Goal: Task Accomplishment & Management: Use online tool/utility

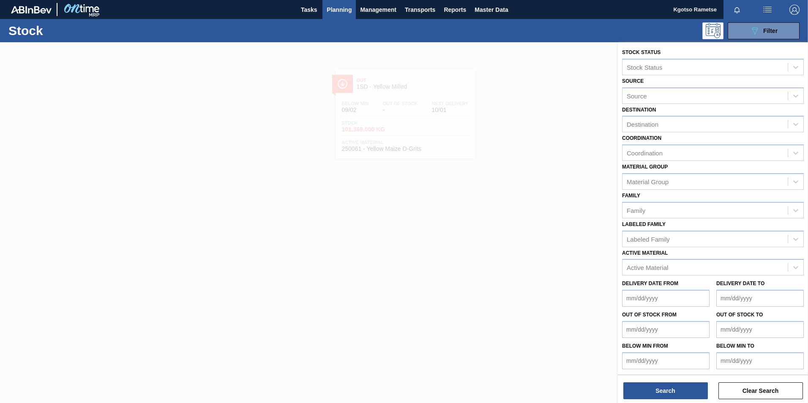
click at [340, 3] on button "Planning" at bounding box center [338, 9] width 33 height 19
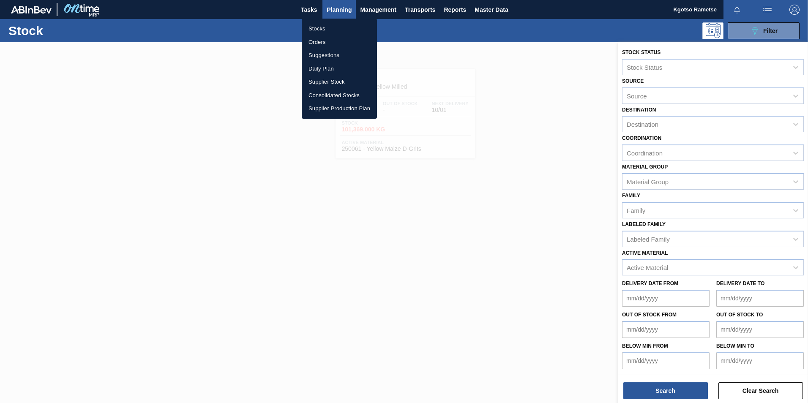
click at [326, 41] on li "Orders" at bounding box center [339, 42] width 75 height 14
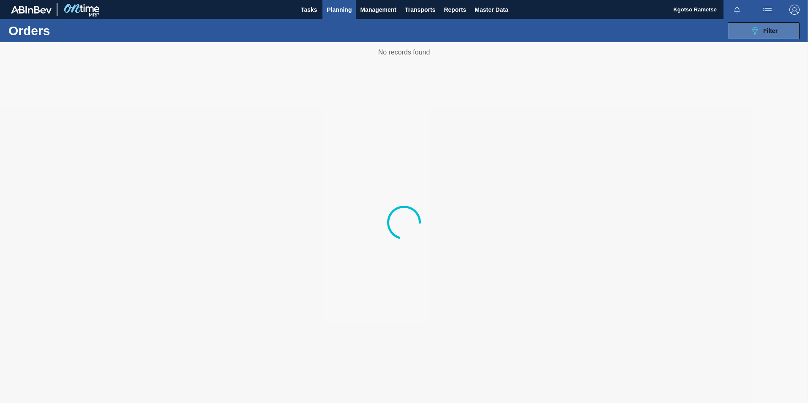
click at [399, 27] on span "Filter" at bounding box center [770, 30] width 14 height 7
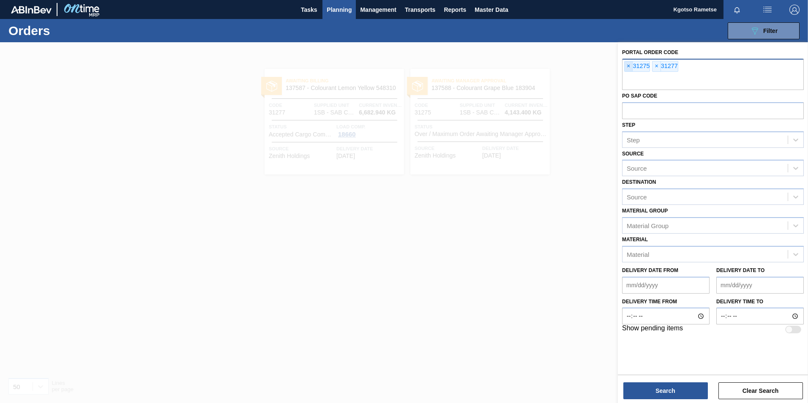
click at [399, 68] on span "×" at bounding box center [628, 66] width 8 height 10
click at [399, 67] on span "×" at bounding box center [628, 66] width 8 height 10
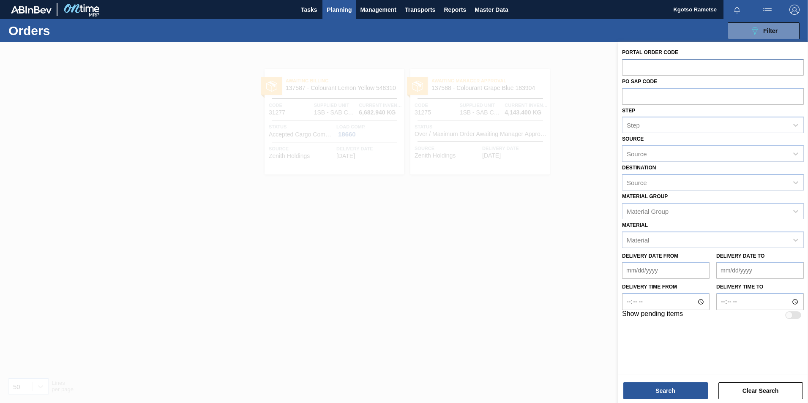
paste input "31297"
type input "31297"
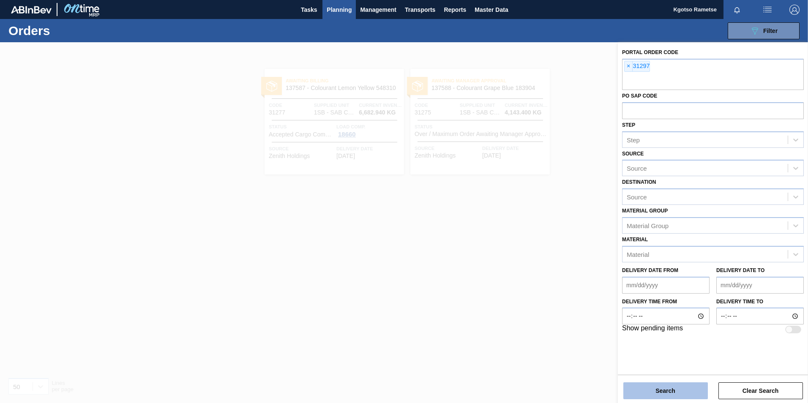
click at [399, 182] on button "Search" at bounding box center [665, 390] width 84 height 17
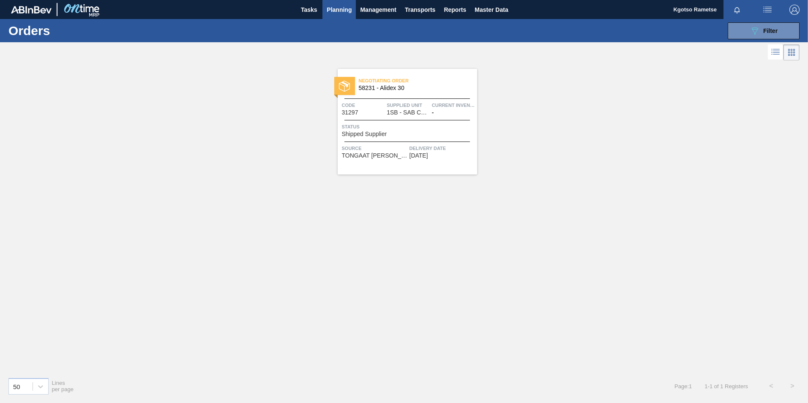
click at [399, 84] on span "Negotiating Order" at bounding box center [418, 80] width 118 height 8
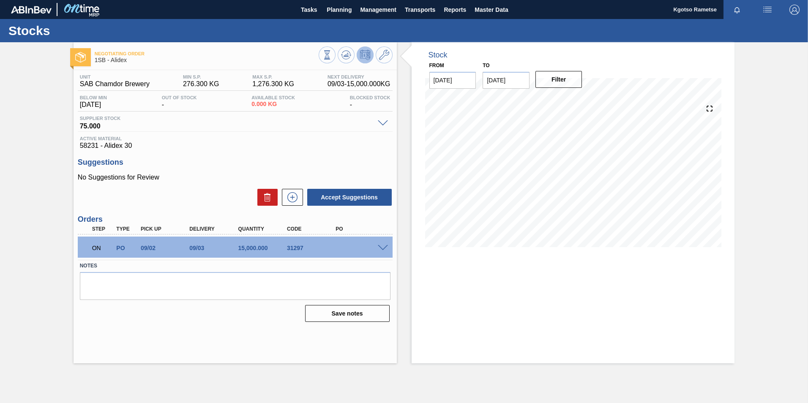
click at [383, 182] on span at bounding box center [383, 248] width 10 height 6
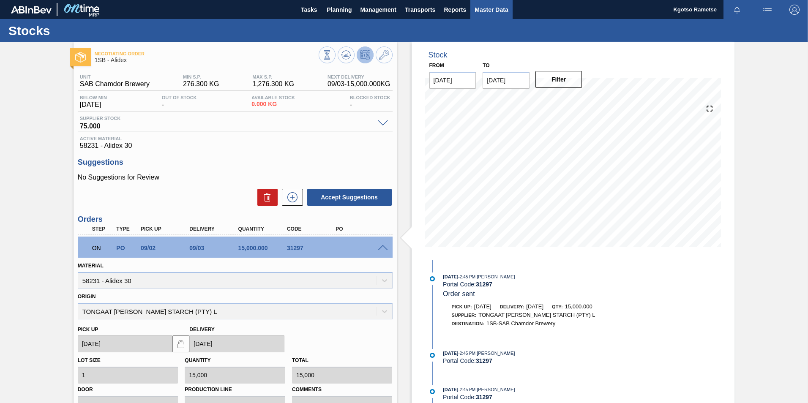
click at [399, 11] on span "Master Data" at bounding box center [490, 10] width 33 height 10
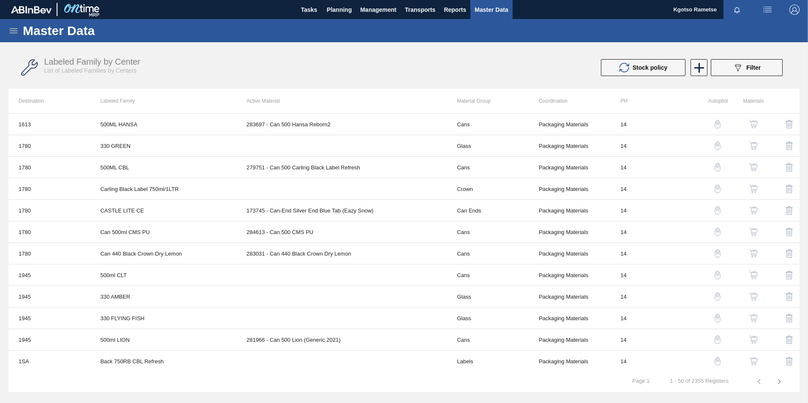
click at [16, 28] on icon at bounding box center [13, 31] width 10 height 10
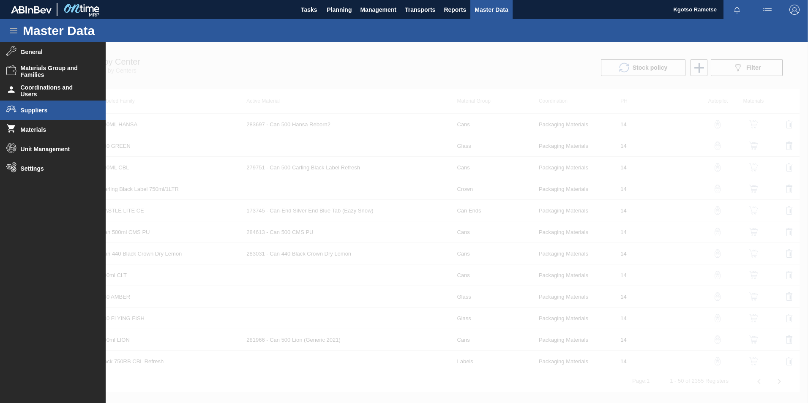
click at [30, 117] on li "Suppliers" at bounding box center [53, 110] width 106 height 19
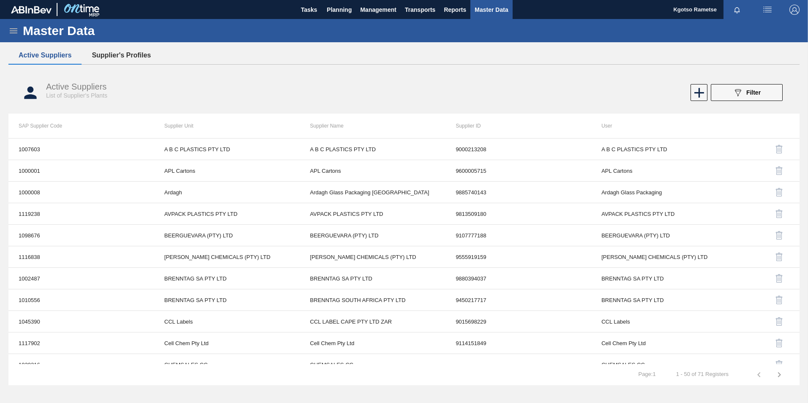
click at [96, 52] on button "Supplier's Profiles" at bounding box center [121, 55] width 79 height 18
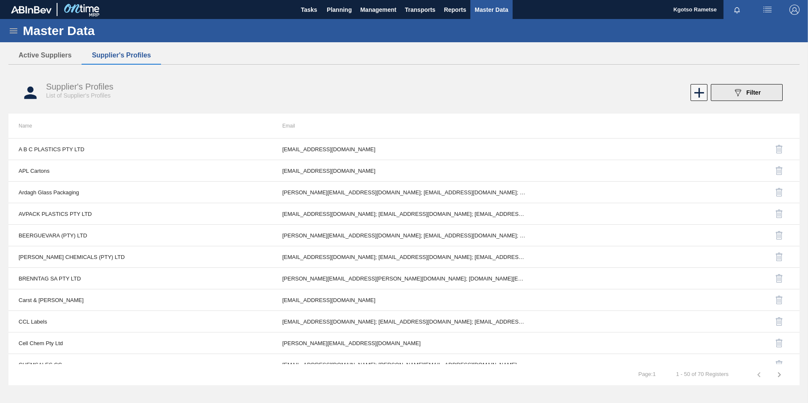
click at [399, 90] on button "089F7B8B-B2A5-4AFE-B5C0-19BA573D28AC Filter" at bounding box center [746, 92] width 72 height 17
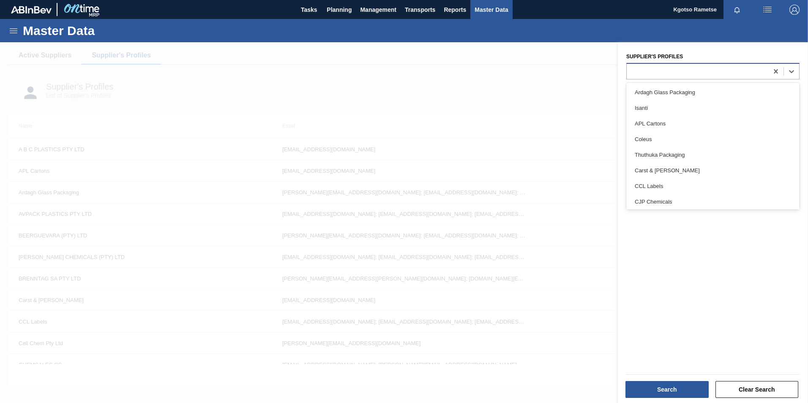
click at [399, 72] on div at bounding box center [696, 71] width 141 height 12
type Profiles "to"
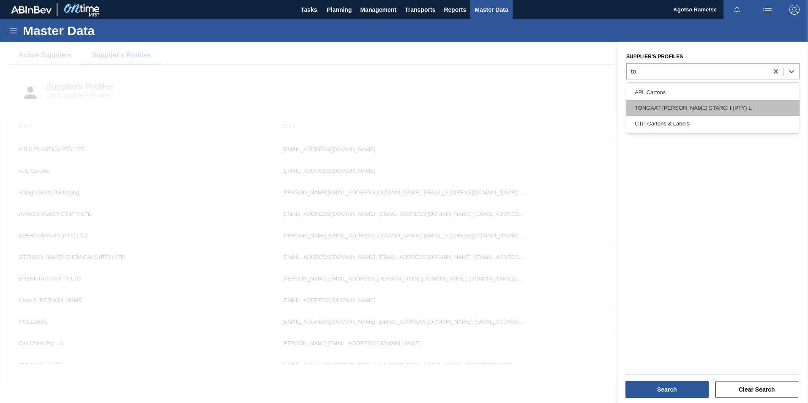
click at [399, 109] on div "TONGAAT HULLETT STARCH (PTY) L" at bounding box center [712, 108] width 173 height 16
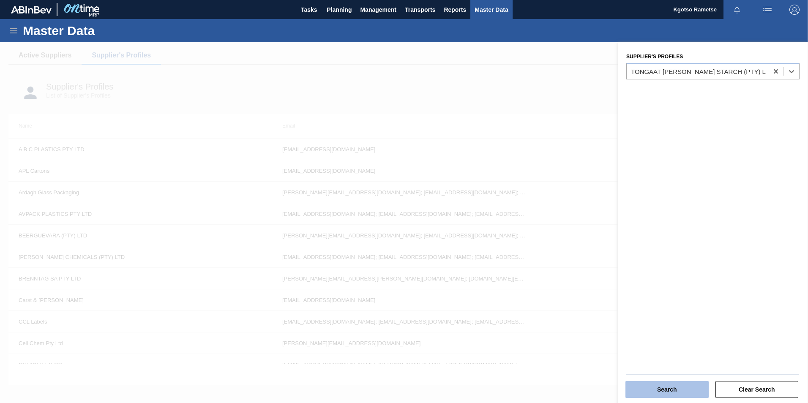
click at [399, 182] on button "Search" at bounding box center [666, 389] width 83 height 17
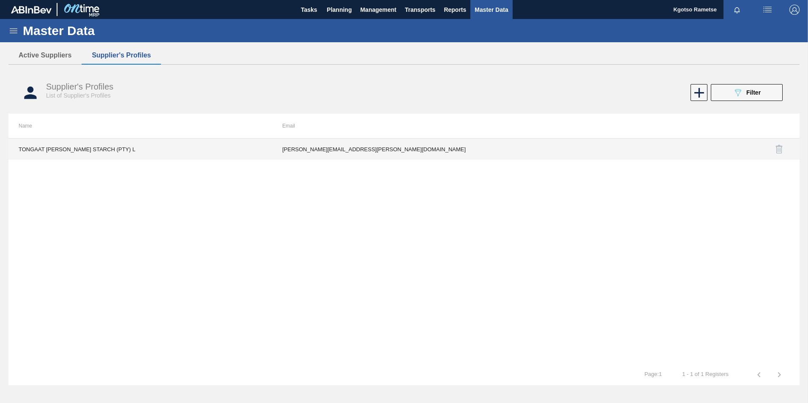
click at [343, 156] on td "Thelma.Combrink@tongaat.com" at bounding box center [404, 149] width 264 height 21
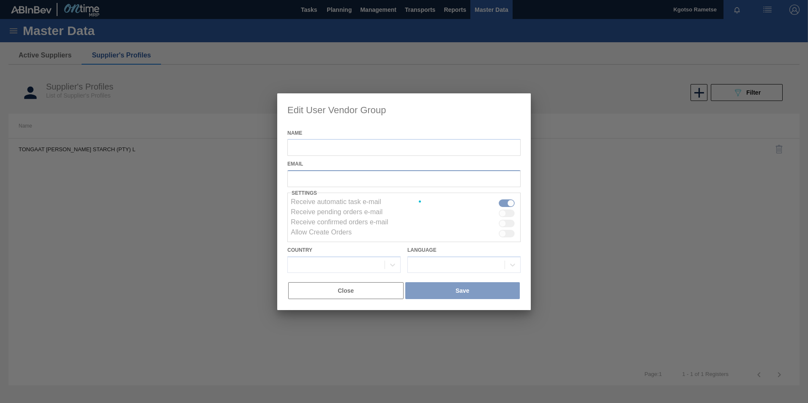
type input "TONGAAT HULLETT STARCH (PTY) L"
checkbox input "true"
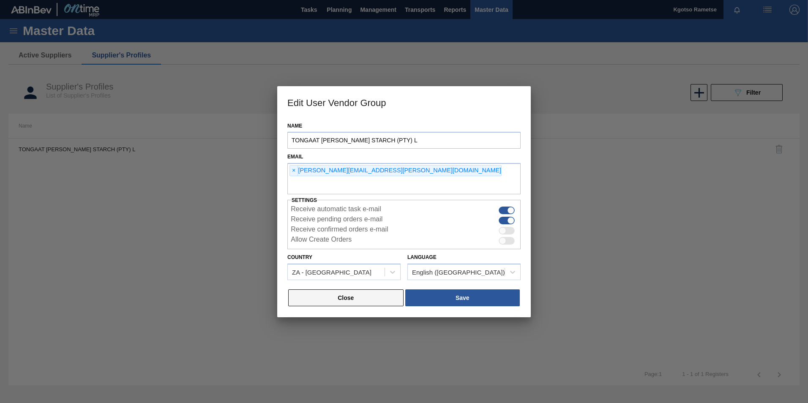
click at [349, 182] on button "Close" at bounding box center [345, 297] width 115 height 17
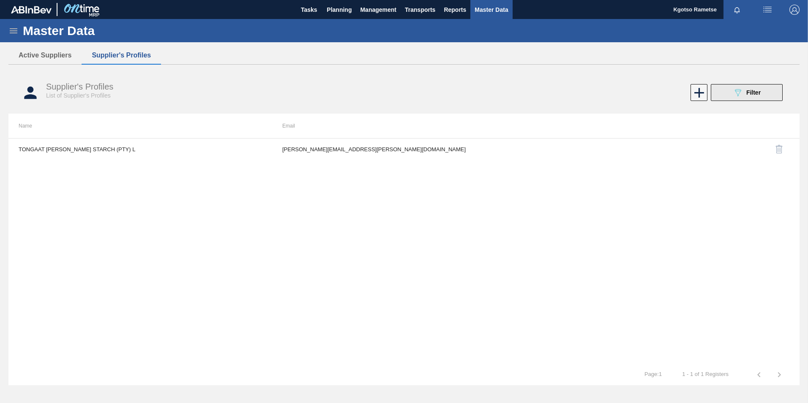
click at [399, 88] on div "089F7B8B-B2A5-4AFE-B5C0-19BA573D28AC Filter" at bounding box center [746, 92] width 28 height 10
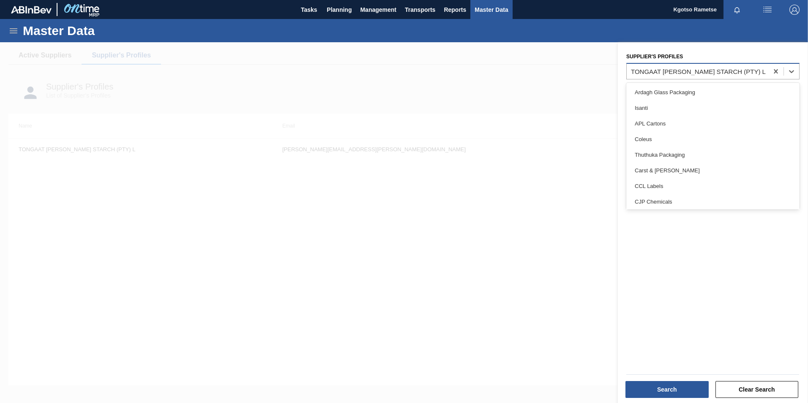
click at [399, 76] on div "TONGAAT HULLETT STARCH (PTY) L" at bounding box center [696, 71] width 141 height 12
type Profiles "natu"
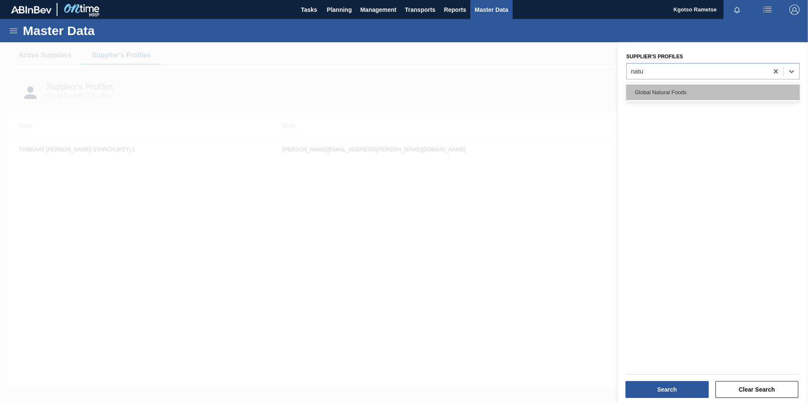
click at [399, 86] on div "Global Natural Foods" at bounding box center [712, 92] width 173 height 16
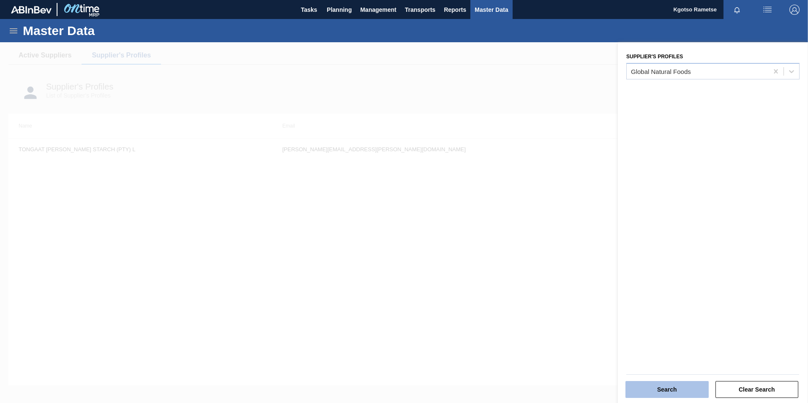
click at [399, 182] on button "Search" at bounding box center [666, 389] width 83 height 17
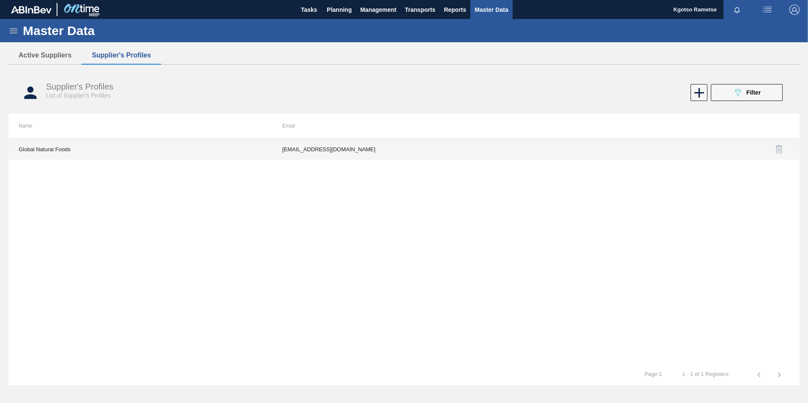
click at [334, 149] on td "marmicven@gmail.com" at bounding box center [404, 149] width 264 height 21
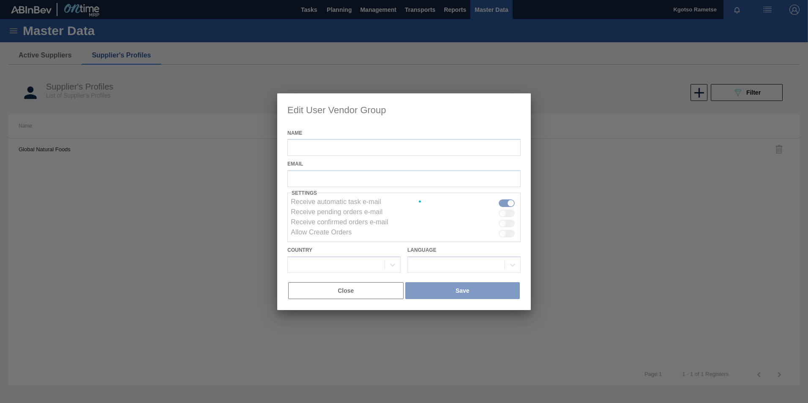
type input "Global Natural Foods"
checkbox input "true"
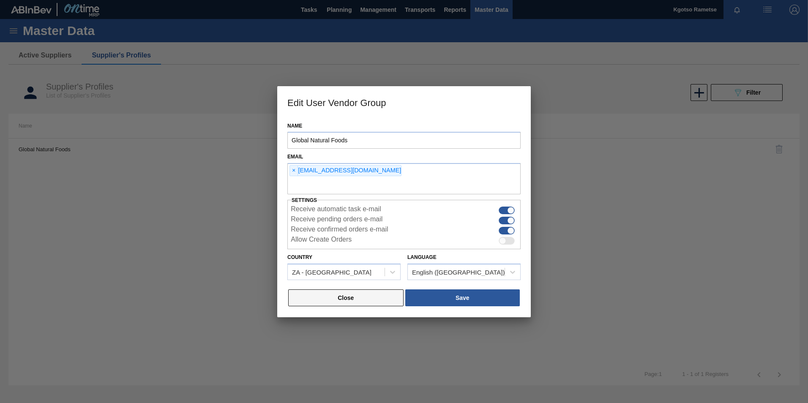
click at [335, 182] on button "Close" at bounding box center [345, 297] width 115 height 17
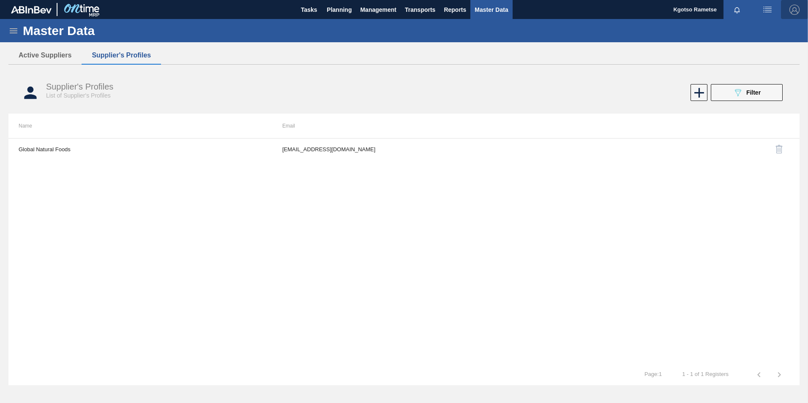
click at [399, 5] on img "button" at bounding box center [794, 10] width 10 height 10
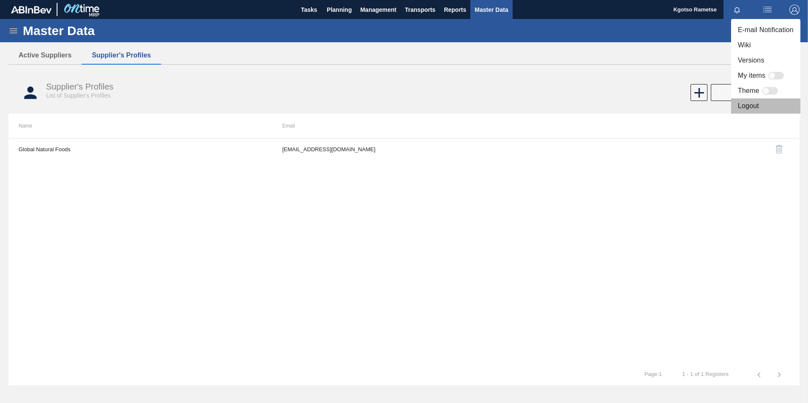
click at [399, 107] on li "Logout" at bounding box center [765, 105] width 69 height 15
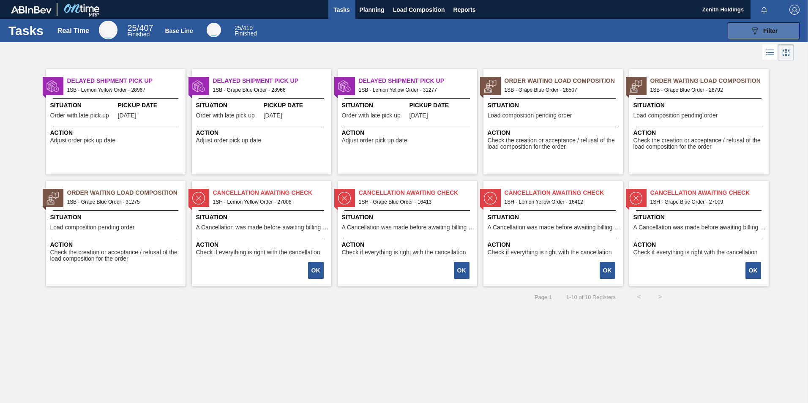
click at [767, 33] on span "Filter" at bounding box center [770, 30] width 14 height 7
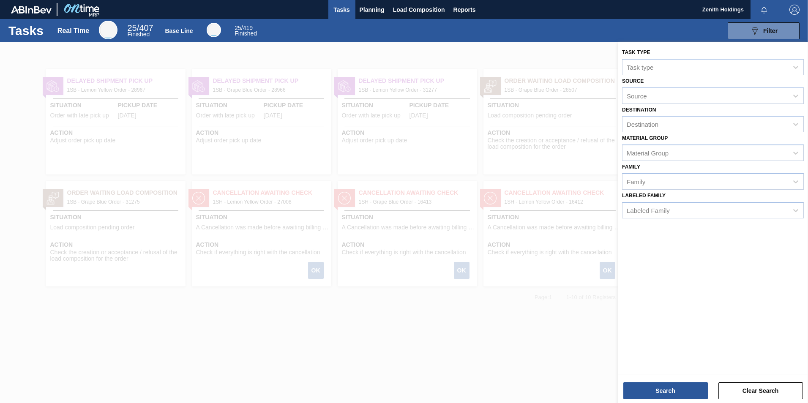
drag, startPoint x: 528, startPoint y: 356, endPoint x: 532, endPoint y: 354, distance: 5.3
click at [529, 356] on div at bounding box center [404, 243] width 808 height 403
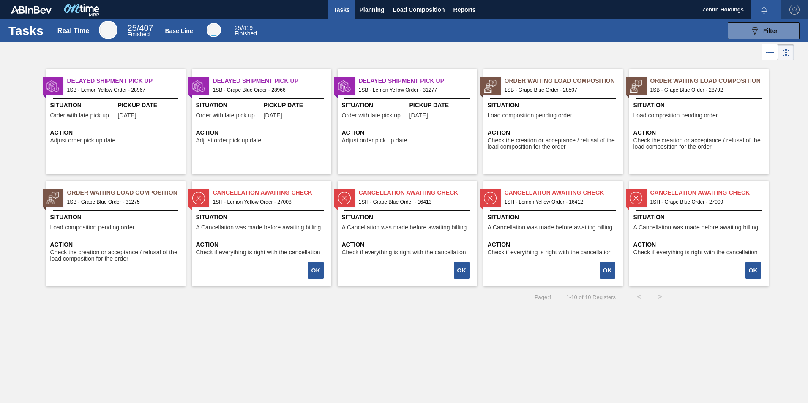
click at [793, 8] on img "button" at bounding box center [794, 10] width 10 height 10
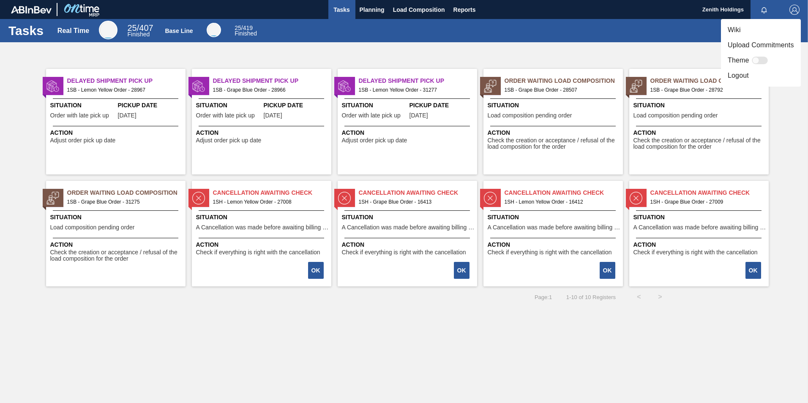
click at [743, 75] on li "Logout" at bounding box center [761, 75] width 80 height 15
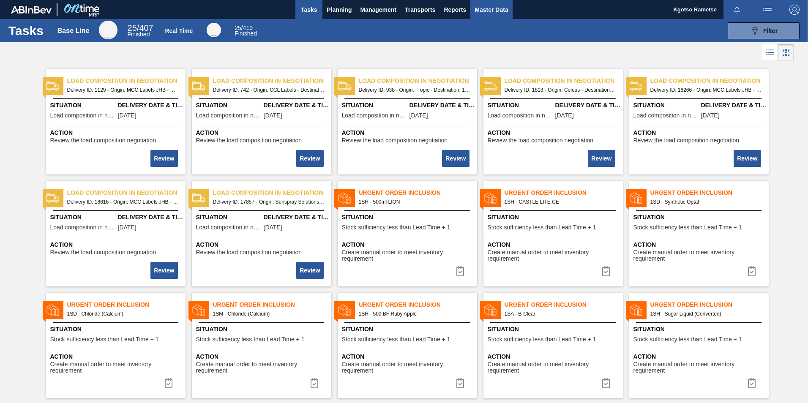
click at [490, 5] on span "Master Data" at bounding box center [490, 10] width 33 height 10
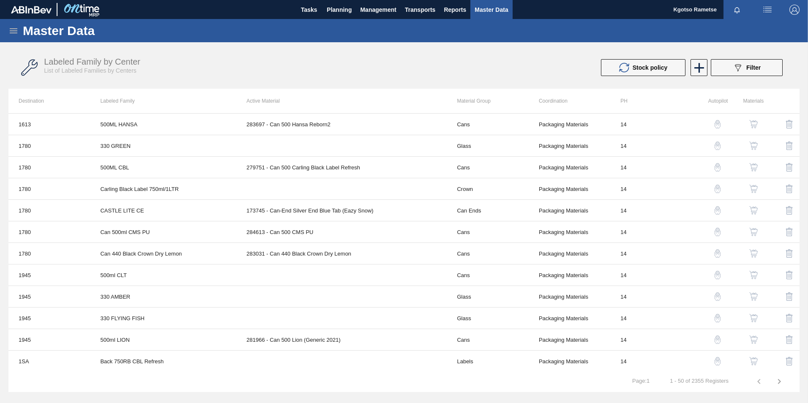
click at [13, 27] on icon at bounding box center [13, 31] width 10 height 10
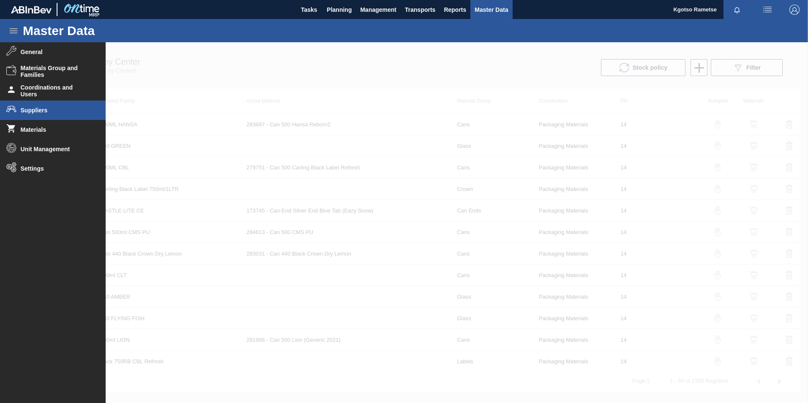
click at [39, 114] on li "Suppliers" at bounding box center [53, 110] width 106 height 19
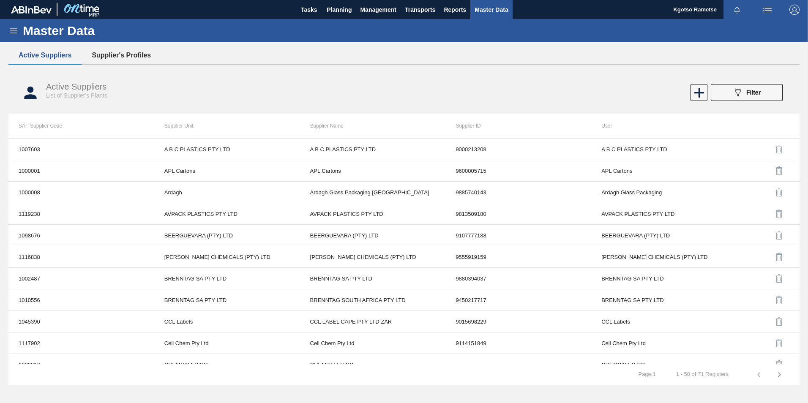
click at [105, 56] on button "Supplier's Profiles" at bounding box center [121, 55] width 79 height 18
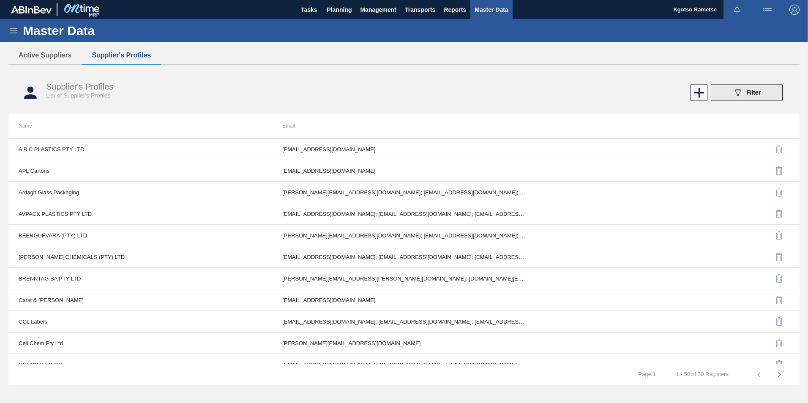
click at [729, 97] on button "089F7B8B-B2A5-4AFE-B5C0-19BA573D28AC Filter" at bounding box center [746, 92] width 72 height 17
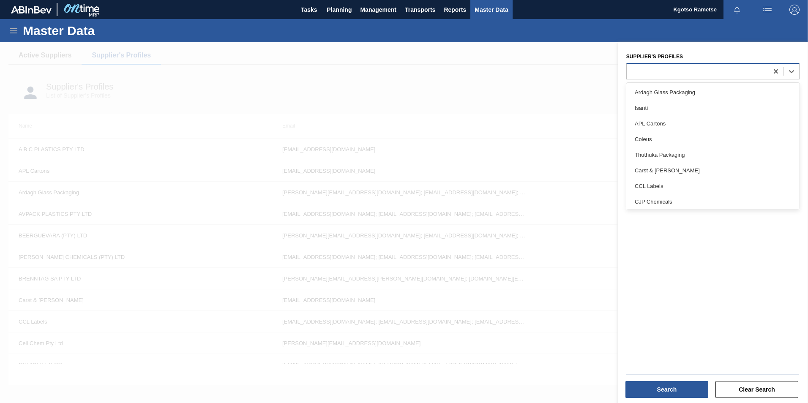
click at [660, 77] on div at bounding box center [696, 71] width 141 height 12
type Profiles "zeni"
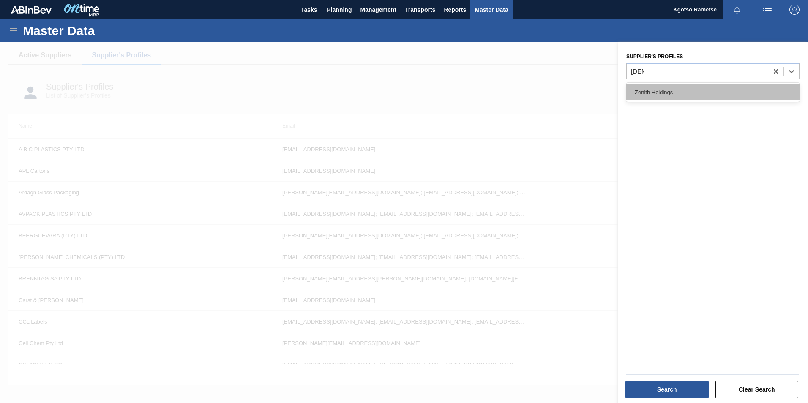
click at [650, 96] on div "Zenith Holdings" at bounding box center [712, 92] width 173 height 16
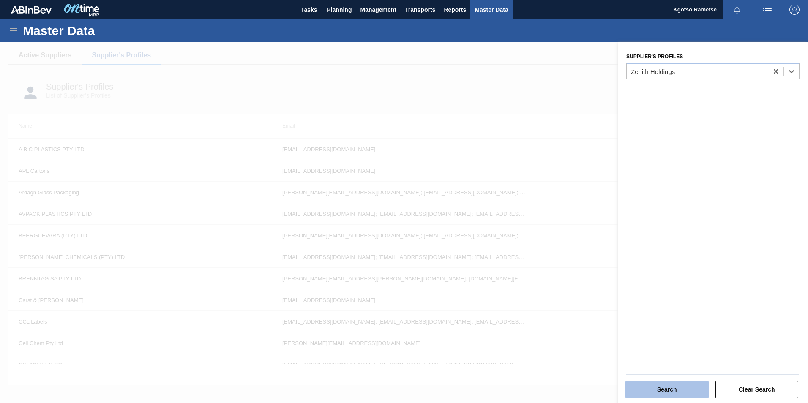
click at [680, 396] on button "Search" at bounding box center [666, 389] width 83 height 17
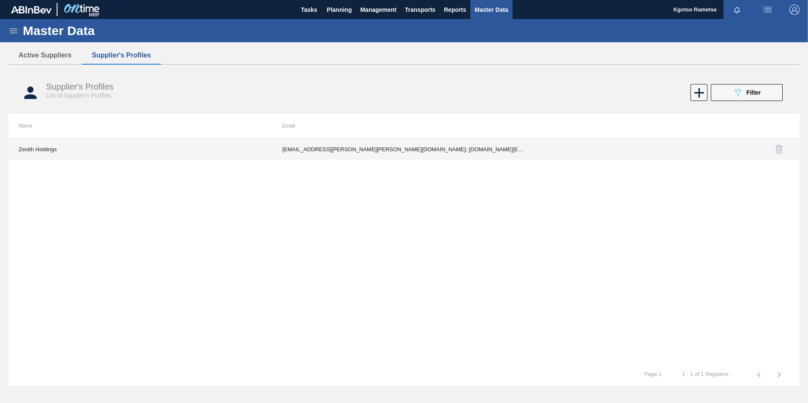
click at [360, 150] on td "Gwyneth.melvin@carst.co.za; cheslan.loggenberg@carst.co.za; Majeda.rahim@carst.…" at bounding box center [404, 149] width 264 height 21
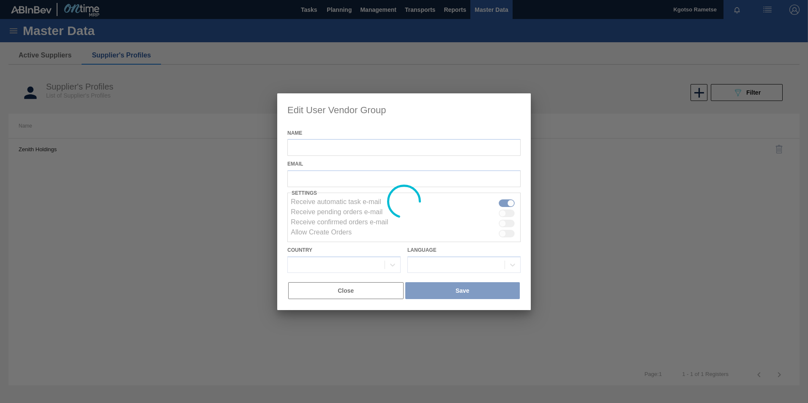
type input "Zenith Holdings"
checkbox input "true"
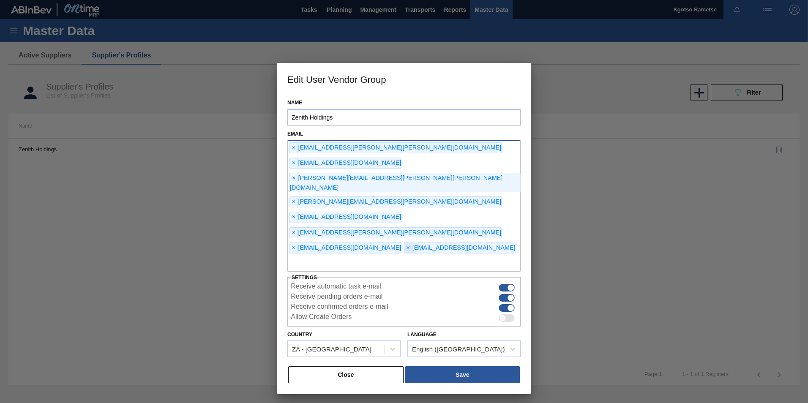
click at [404, 243] on span "×" at bounding box center [408, 248] width 8 height 10
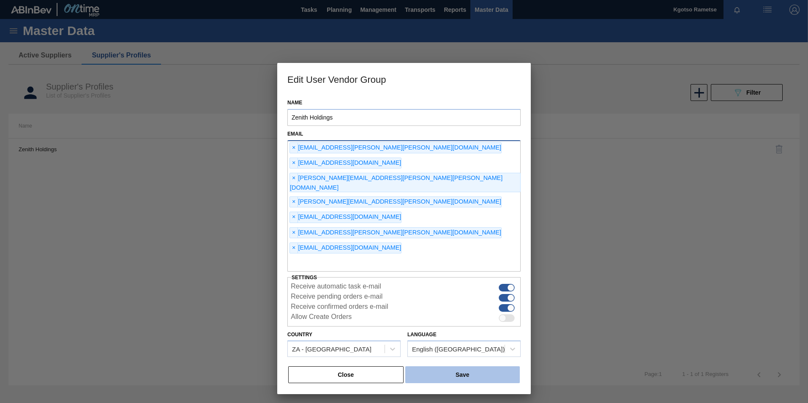
click at [462, 366] on button "Save" at bounding box center [462, 374] width 114 height 17
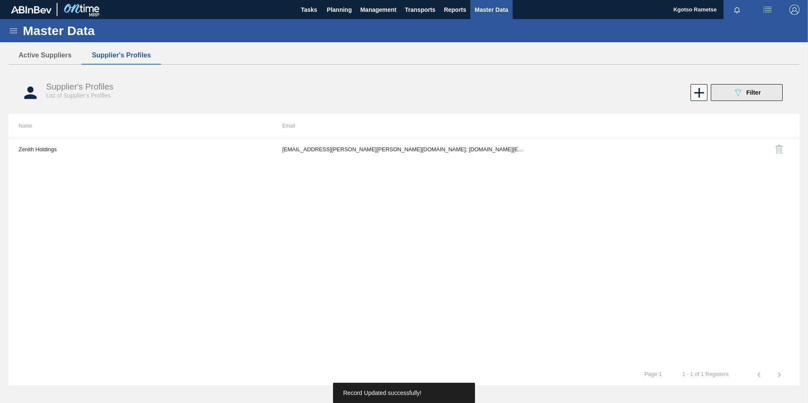
click at [740, 89] on icon "089F7B8B-B2A5-4AFE-B5C0-19BA573D28AC" at bounding box center [737, 92] width 10 height 10
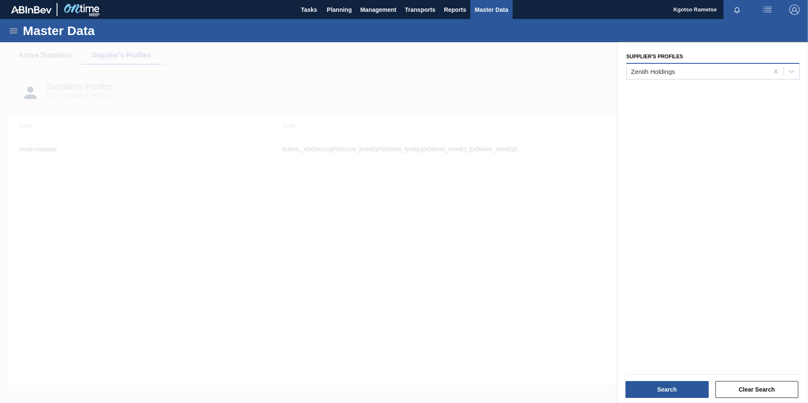
click at [675, 71] on div "Zenith Holdings" at bounding box center [696, 71] width 141 height 12
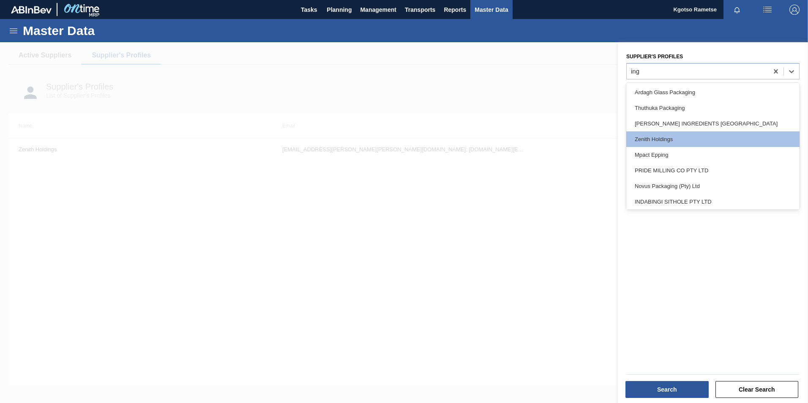
type Profiles "ingr"
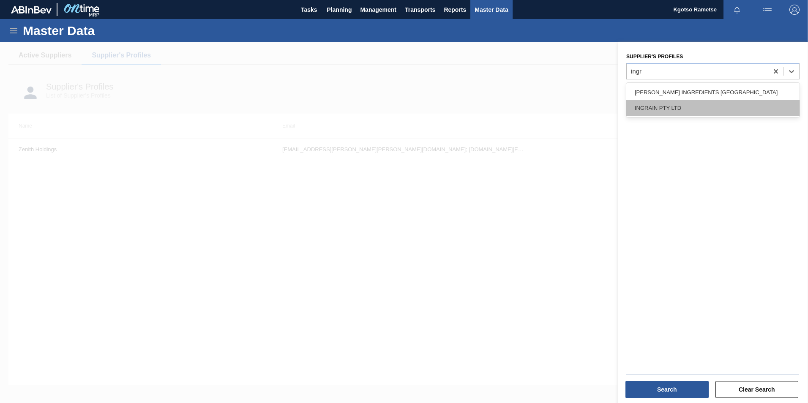
click at [718, 112] on div "INGRAIN PTY LTD" at bounding box center [712, 108] width 173 height 16
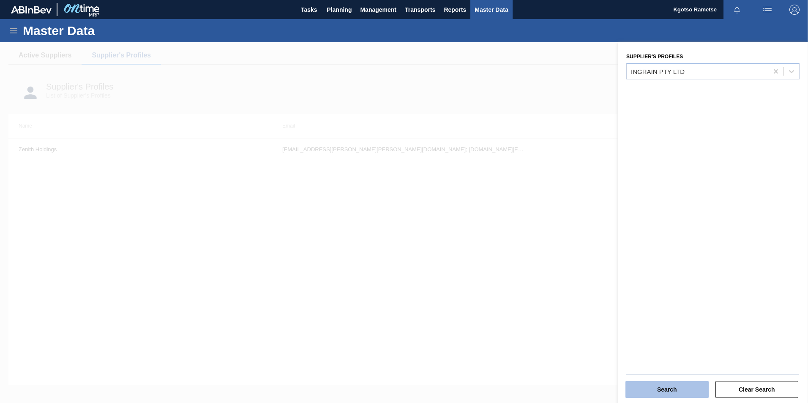
click at [643, 389] on button "Search" at bounding box center [666, 389] width 83 height 17
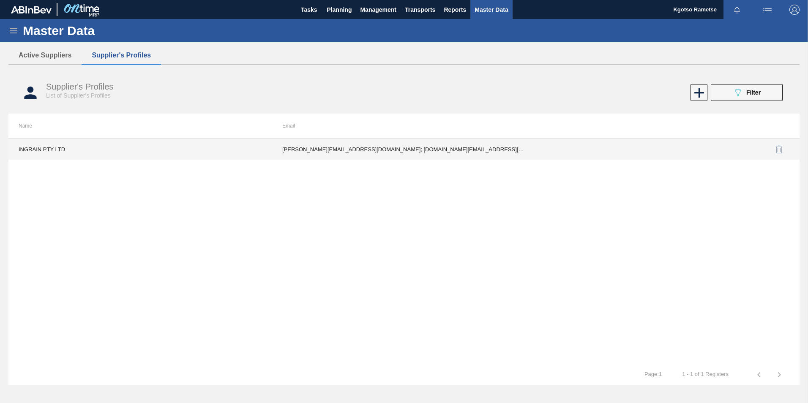
click at [494, 155] on td "d.biggs@courlanders.co.za; tiisetso.mphahlele@ingrainsa.com; Busi.Kunene@ingrai…" at bounding box center [404, 149] width 264 height 21
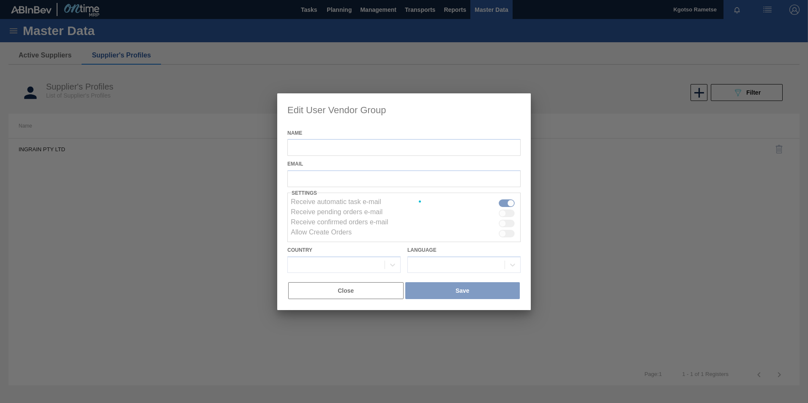
type input "INGRAIN PTY LTD"
checkbox input "true"
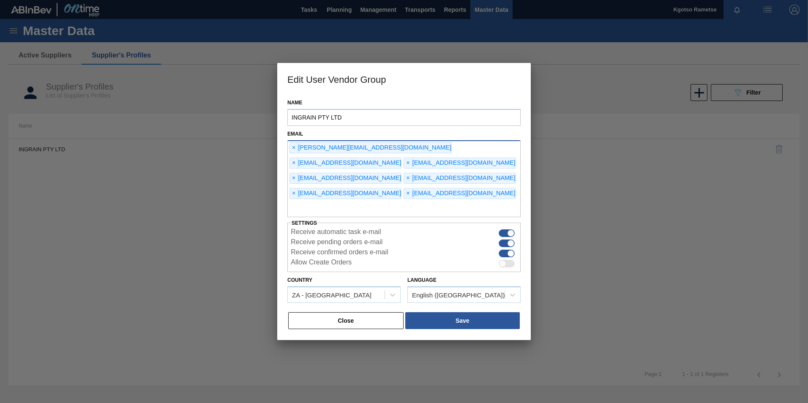
click at [332, 207] on input "text" at bounding box center [403, 209] width 233 height 16
type input "kgotso.rametse201@gmail.com"
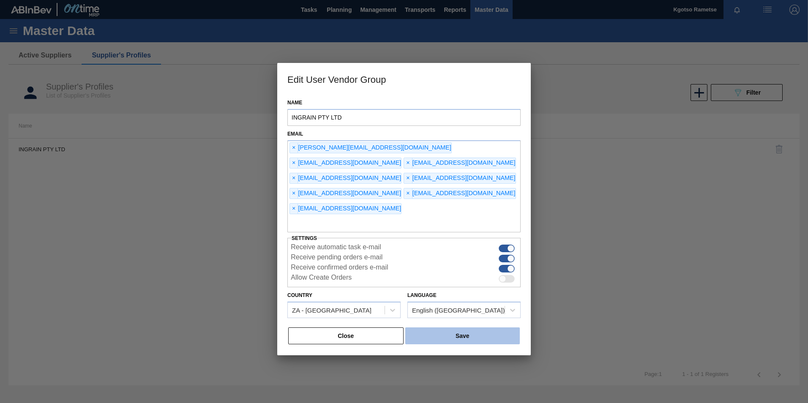
click at [503, 327] on button "Save" at bounding box center [462, 335] width 114 height 17
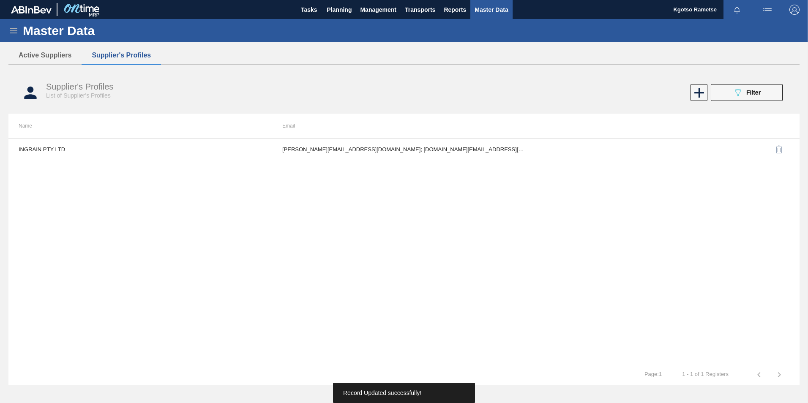
click at [800, 7] on span "button" at bounding box center [794, 10] width 20 height 10
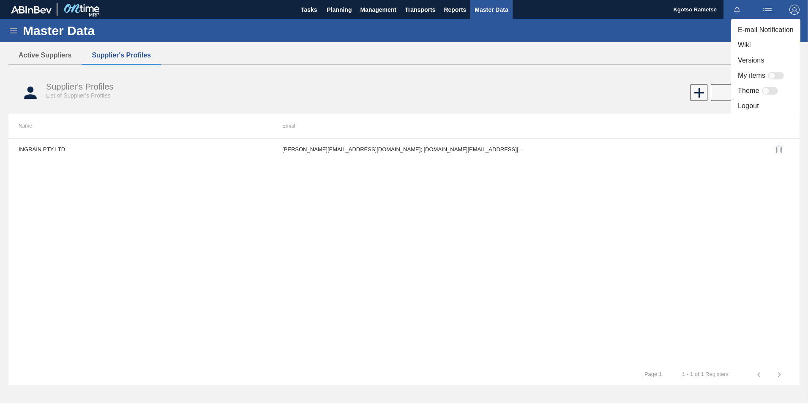
click at [735, 112] on li "Logout" at bounding box center [765, 105] width 69 height 15
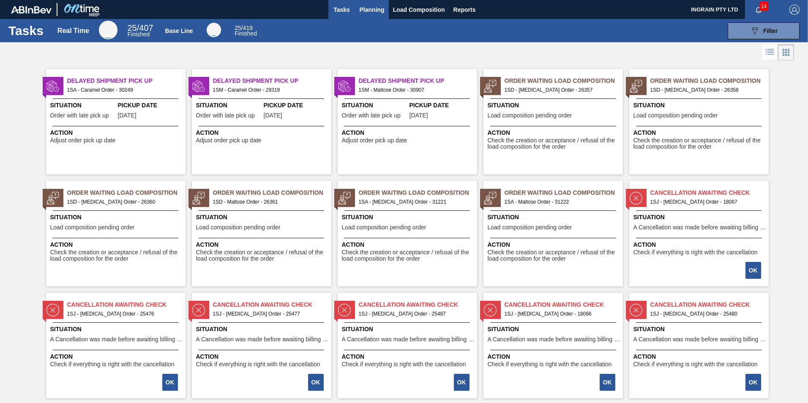
click at [375, 10] on span "Planning" at bounding box center [371, 10] width 25 height 10
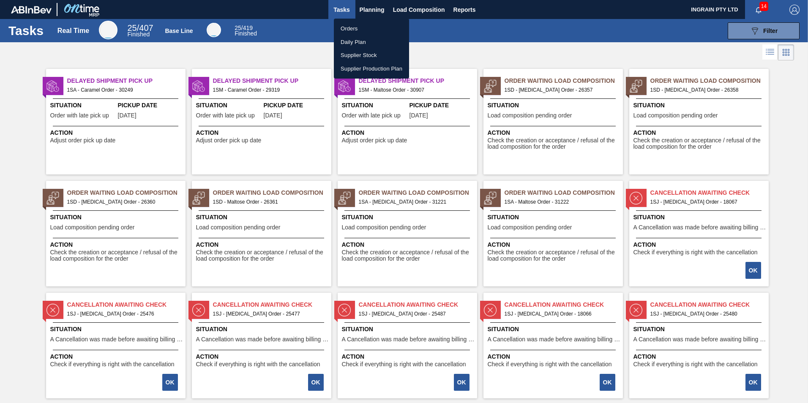
click at [370, 31] on li "Orders" at bounding box center [371, 29] width 75 height 14
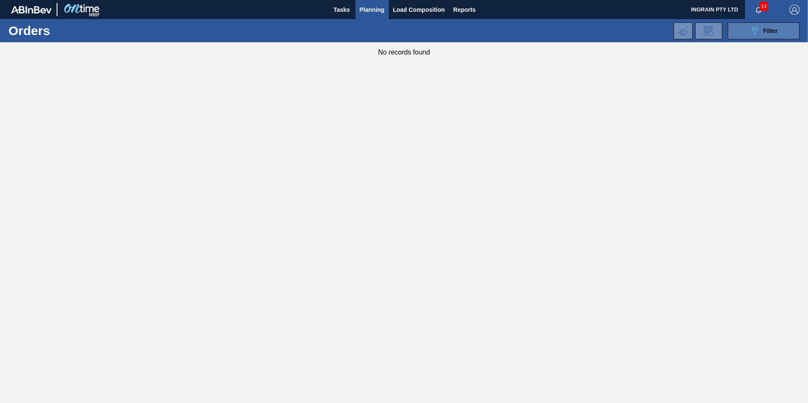
click at [786, 36] on button "089F7B8B-B2A5-4AFE-B5C0-19BA573D28AC Filter" at bounding box center [763, 30] width 72 height 17
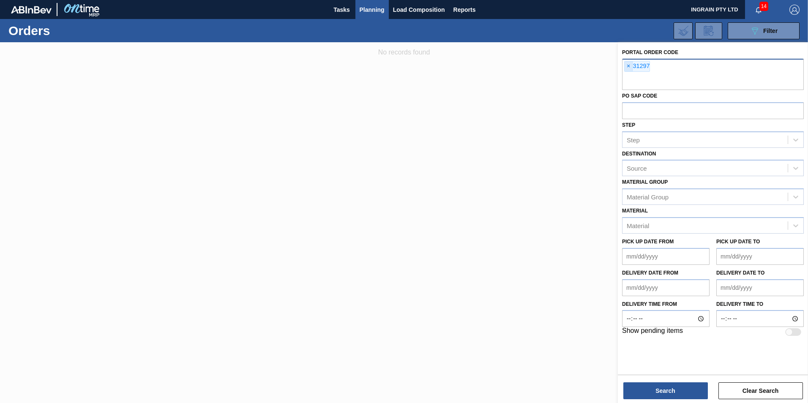
click at [628, 64] on span "×" at bounding box center [628, 66] width 8 height 10
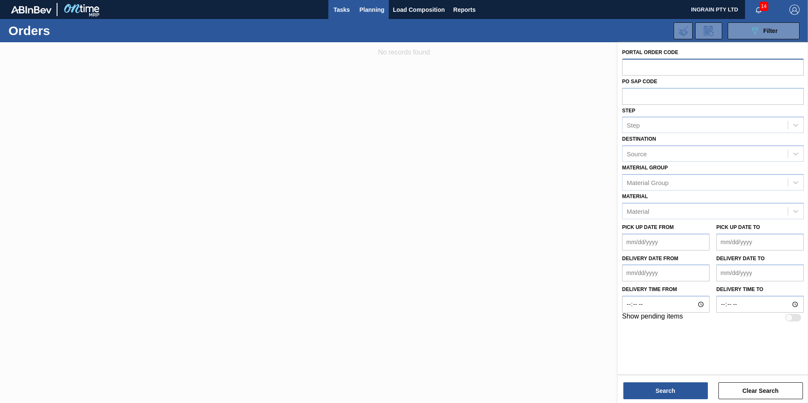
click at [343, 12] on span "Tasks" at bounding box center [341, 10] width 19 height 10
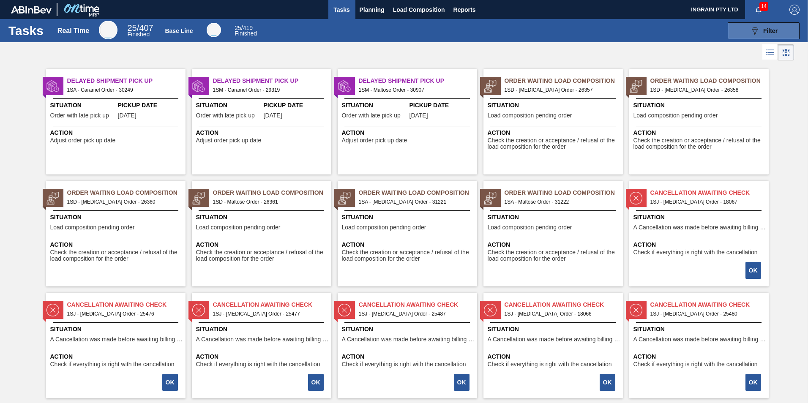
click at [743, 29] on button "089F7B8B-B2A5-4AFE-B5C0-19BA573D28AC Filter" at bounding box center [763, 30] width 72 height 17
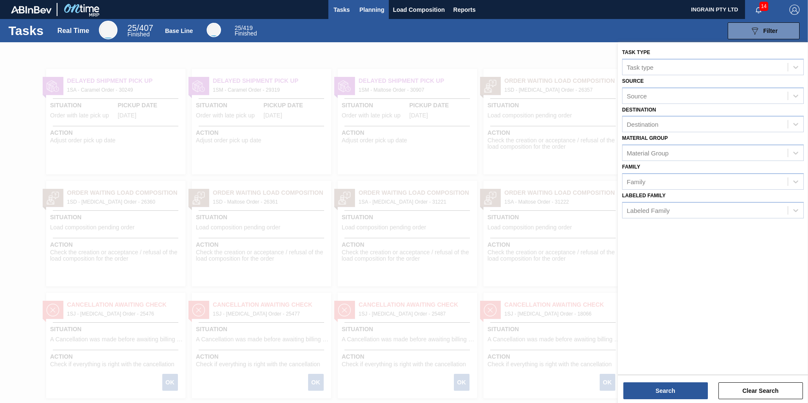
click at [375, 11] on span "Planning" at bounding box center [371, 10] width 25 height 10
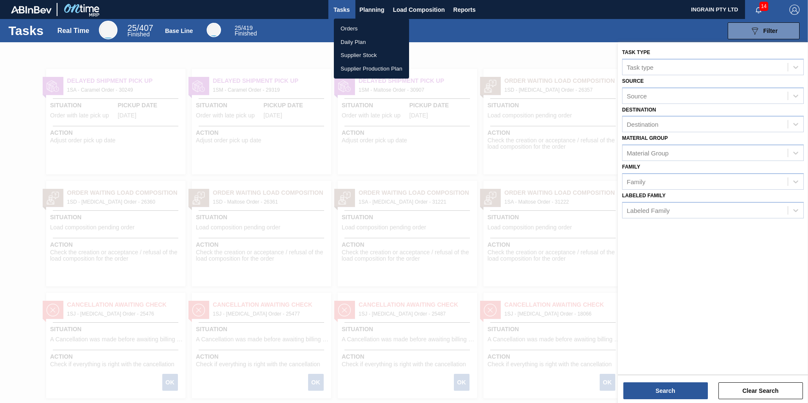
click at [369, 21] on ul "Orders Daily Plan Supplier Stock Supplier Production Plan" at bounding box center [371, 49] width 75 height 60
click at [368, 27] on li "Orders" at bounding box center [371, 29] width 75 height 14
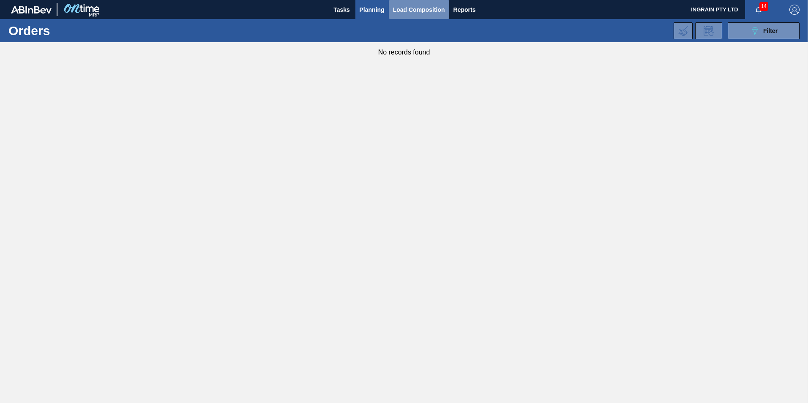
click at [422, 11] on span "Load Composition" at bounding box center [419, 10] width 52 height 10
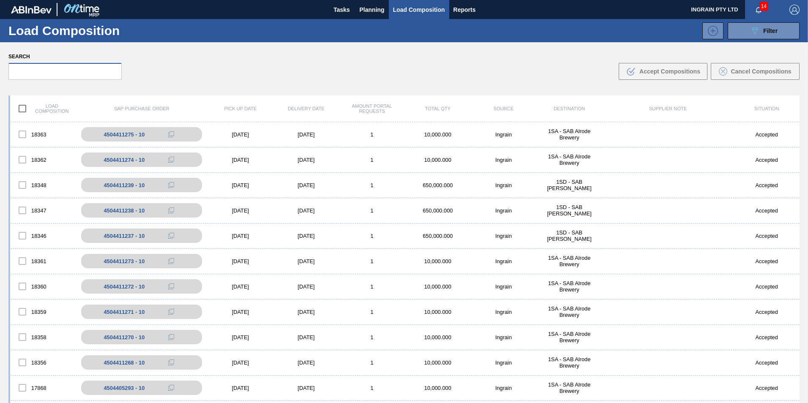
click at [87, 71] on input "text" at bounding box center [64, 71] width 113 height 17
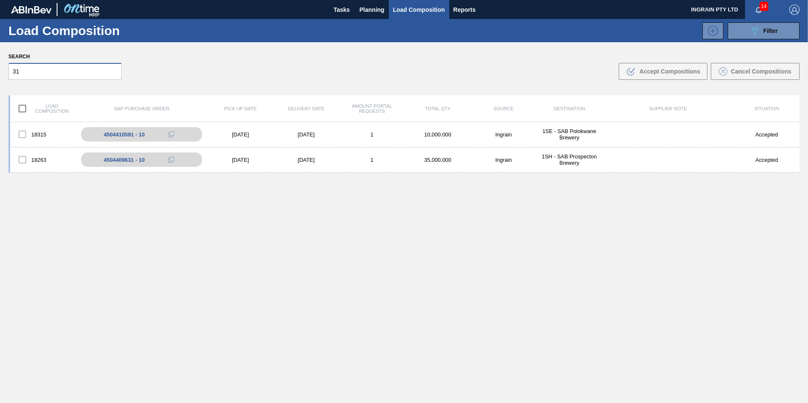
type input "3"
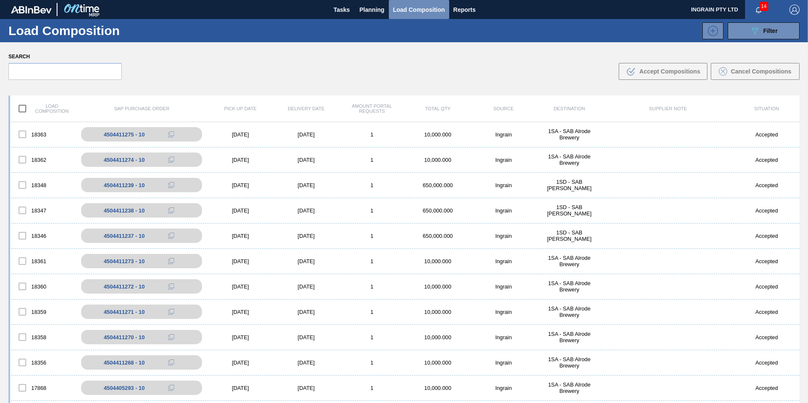
click at [406, 11] on span "Load Composition" at bounding box center [419, 10] width 52 height 10
click at [378, 14] on span "Planning" at bounding box center [371, 10] width 25 height 10
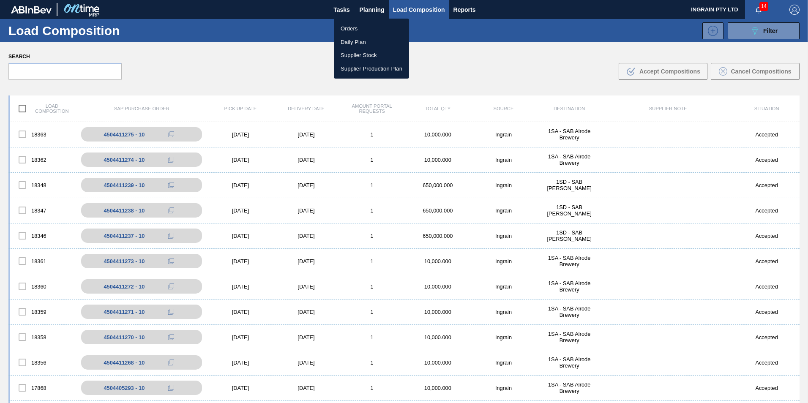
click at [367, 24] on li "Orders" at bounding box center [371, 29] width 75 height 14
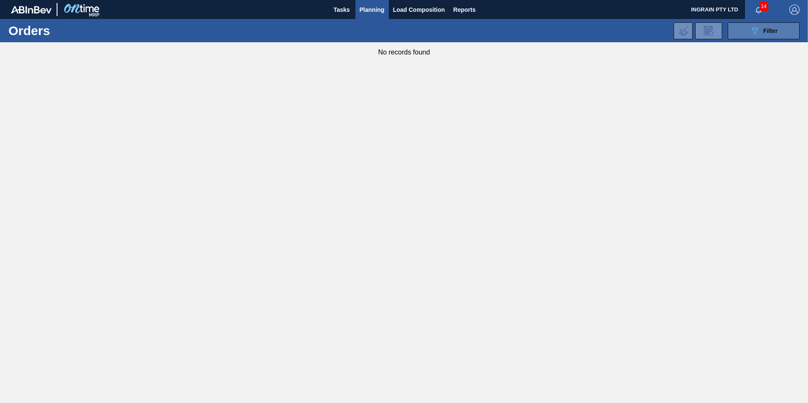
click at [752, 29] on icon at bounding box center [754, 30] width 6 height 7
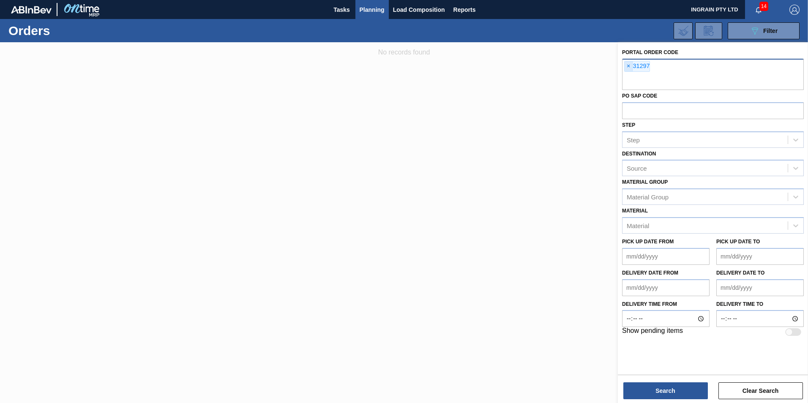
click at [626, 63] on span "×" at bounding box center [628, 66] width 8 height 10
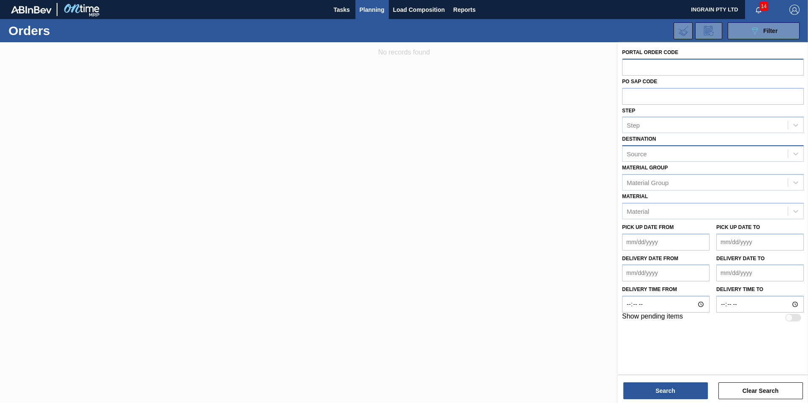
click at [702, 160] on div "Source" at bounding box center [713, 153] width 182 height 16
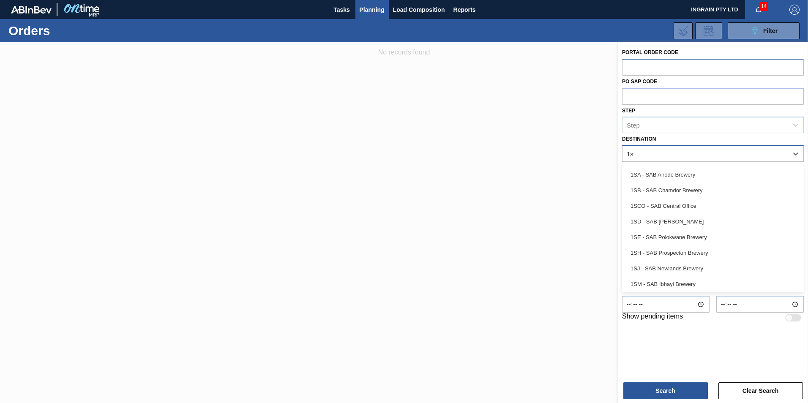
type input "1sb"
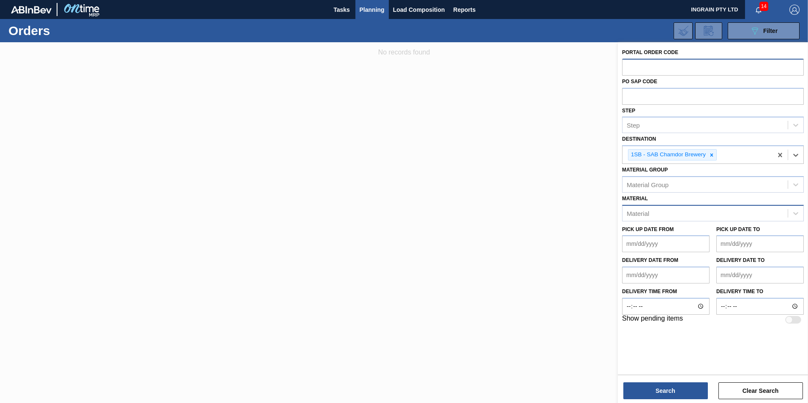
click at [633, 212] on div "Material" at bounding box center [637, 212] width 22 height 7
type input "58231"
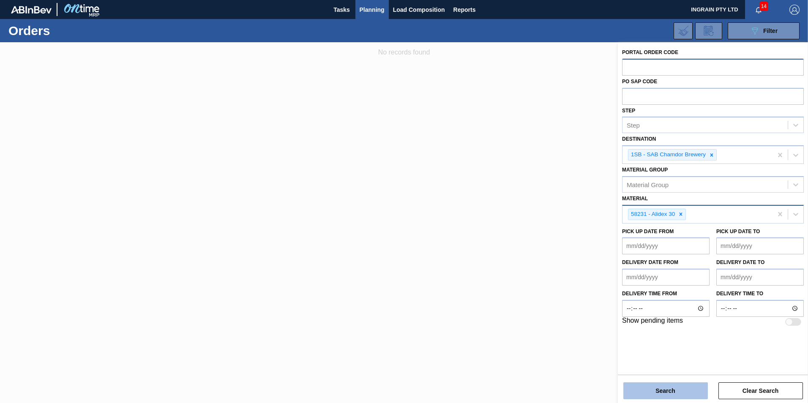
click at [666, 383] on button "Search" at bounding box center [665, 390] width 84 height 17
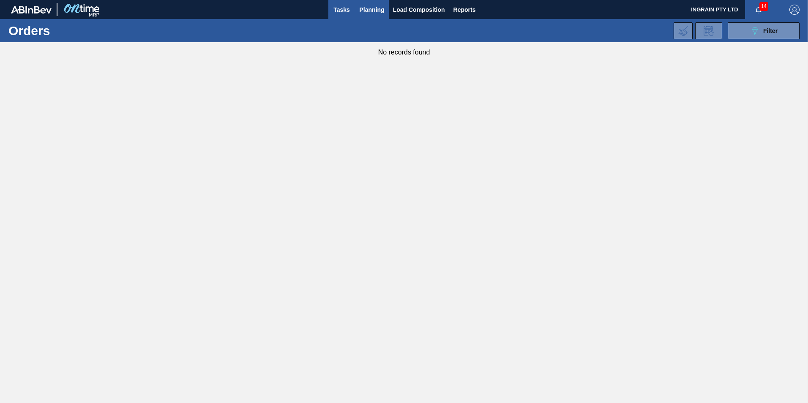
click at [352, 9] on button "Tasks" at bounding box center [341, 9] width 27 height 19
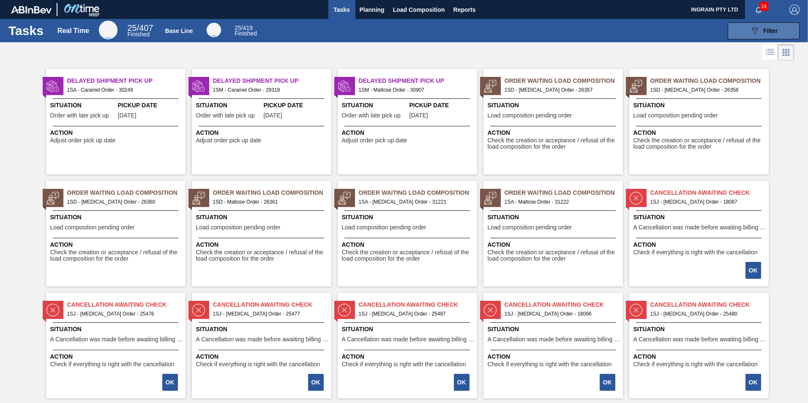
click at [753, 32] on icon "089F7B8B-B2A5-4AFE-B5C0-19BA573D28AC" at bounding box center [754, 31] width 10 height 10
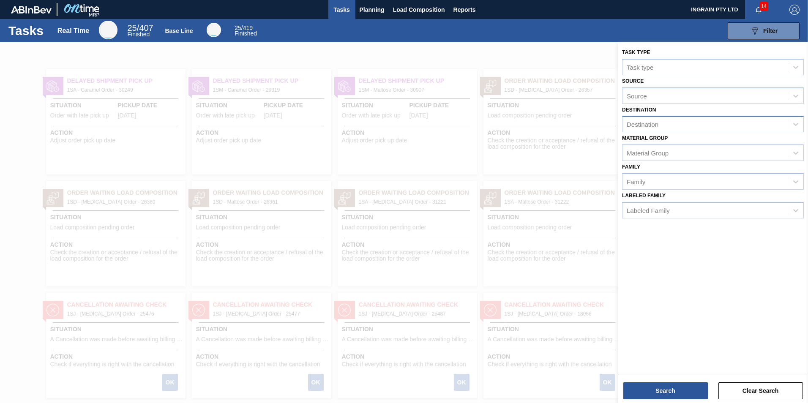
click at [658, 123] on div "Destination" at bounding box center [642, 124] width 32 height 7
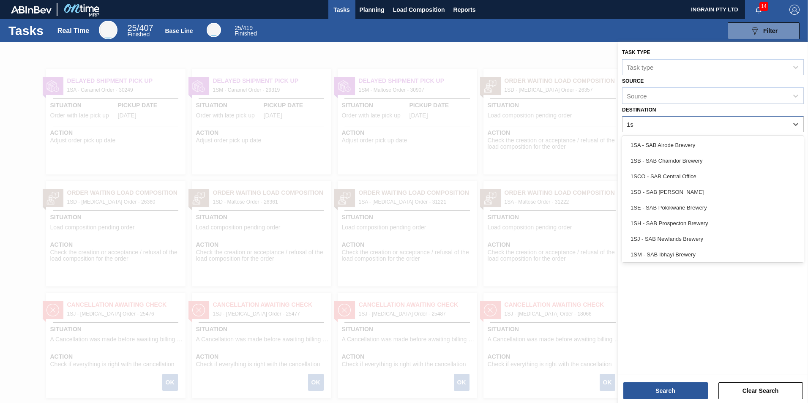
type input "1sb"
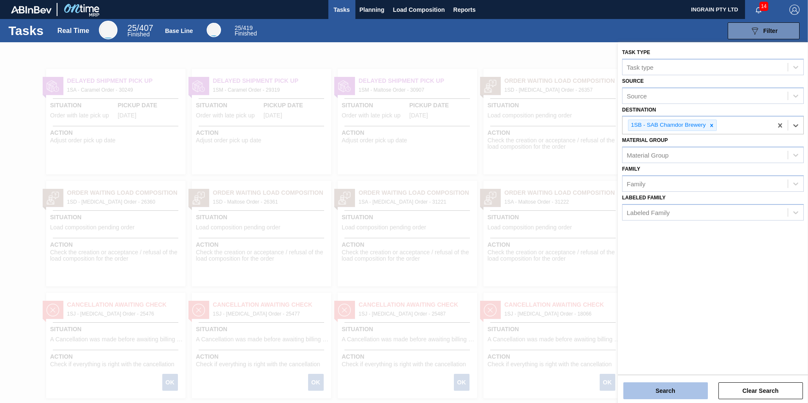
click at [664, 393] on button "Search" at bounding box center [665, 390] width 84 height 17
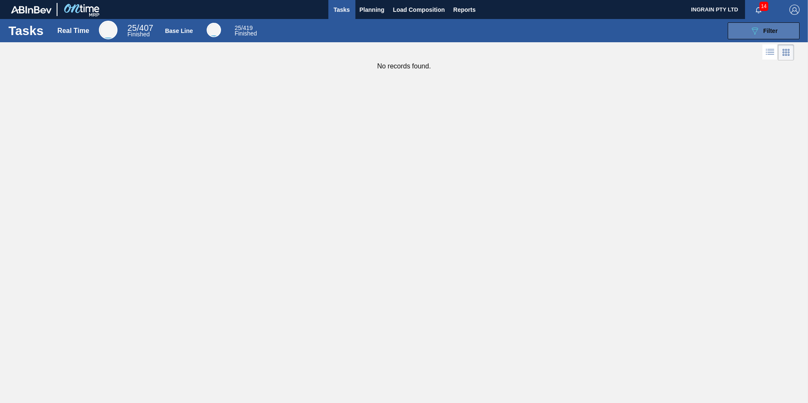
click at [748, 28] on button "089F7B8B-B2A5-4AFE-B5C0-19BA573D28AC Filter" at bounding box center [763, 30] width 72 height 17
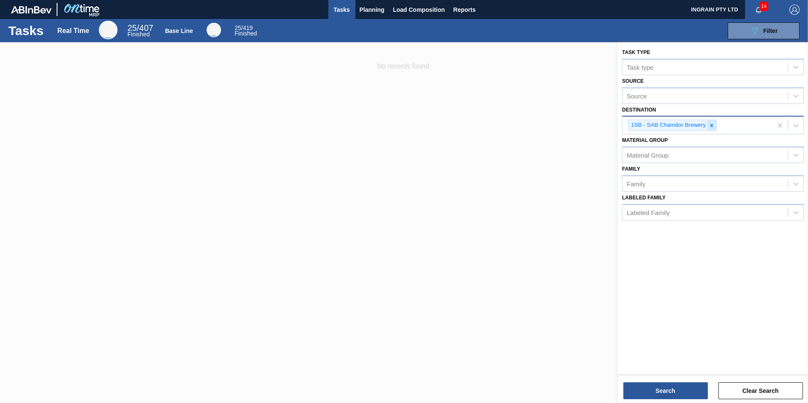
click at [710, 124] on icon at bounding box center [711, 125] width 6 height 6
click at [449, 275] on div at bounding box center [404, 243] width 808 height 403
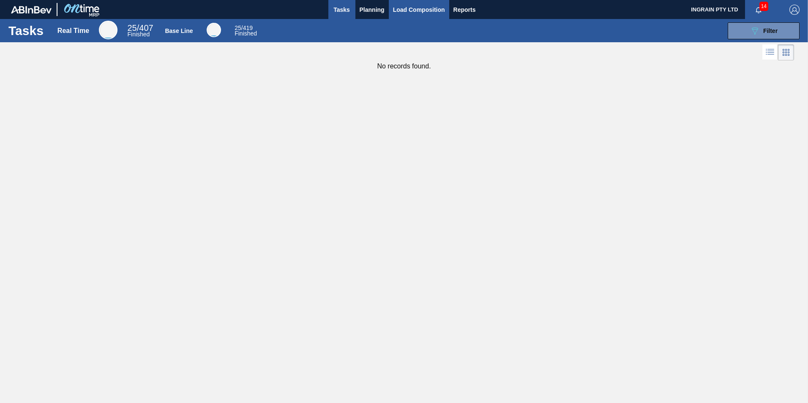
click at [392, 3] on button "Load Composition" at bounding box center [419, 9] width 60 height 19
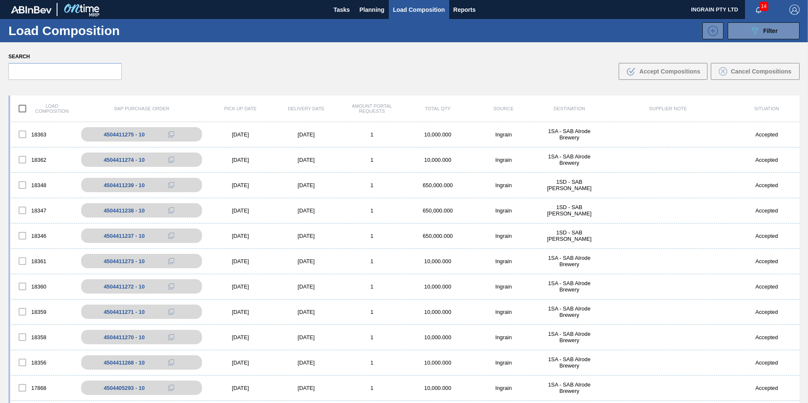
click at [797, 6] on img "button" at bounding box center [794, 10] width 10 height 10
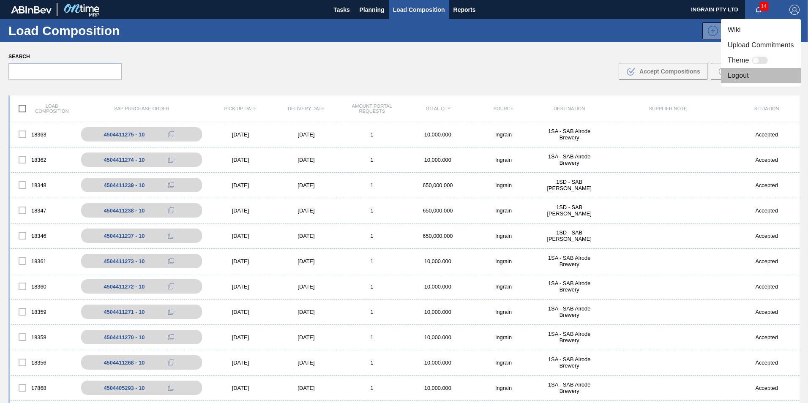
click at [755, 75] on li "Logout" at bounding box center [761, 75] width 80 height 15
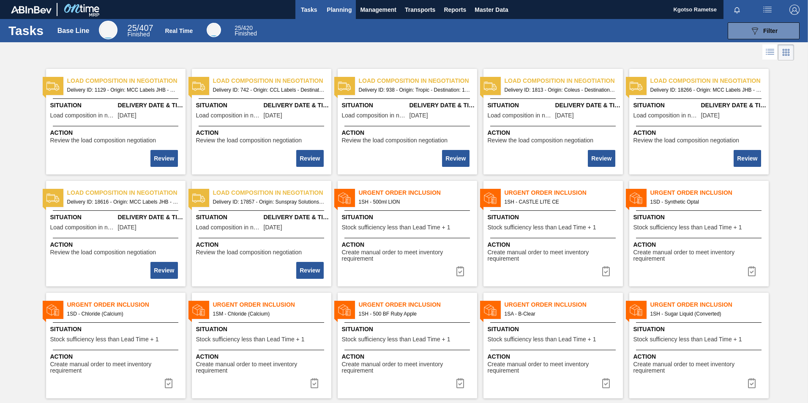
click at [341, 12] on span "Planning" at bounding box center [338, 10] width 25 height 10
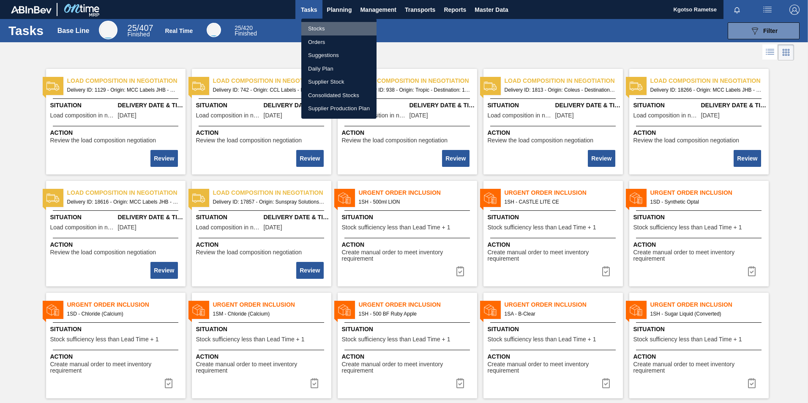
click at [334, 25] on li "Stocks" at bounding box center [338, 29] width 75 height 14
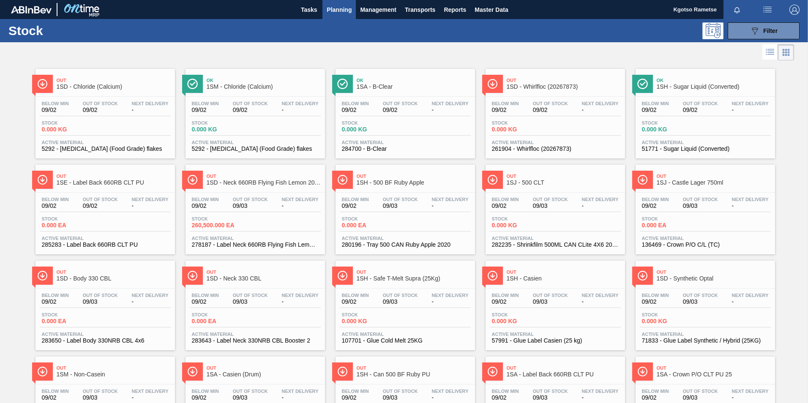
click at [344, 11] on span "Planning" at bounding box center [338, 10] width 25 height 10
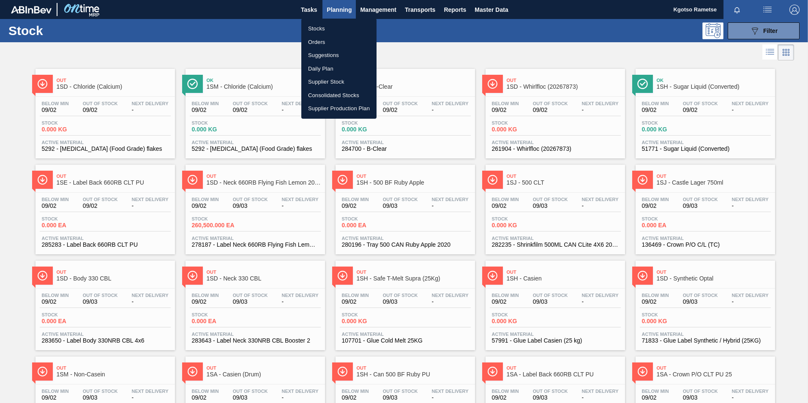
click at [337, 43] on li "Orders" at bounding box center [338, 42] width 75 height 14
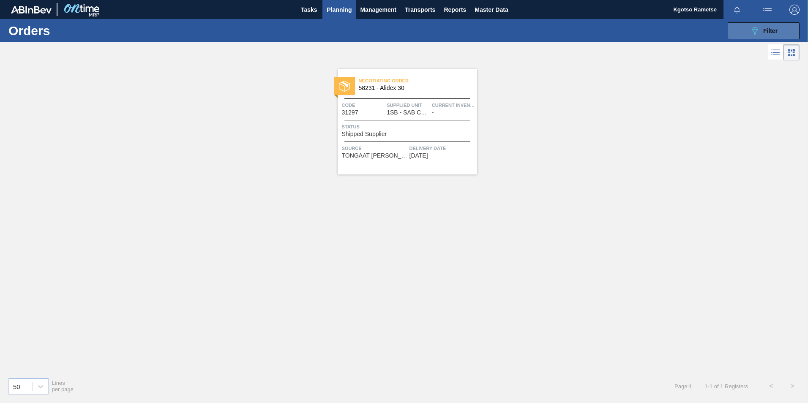
click at [767, 26] on div "089F7B8B-B2A5-4AFE-B5C0-19BA573D28AC Filter" at bounding box center [763, 31] width 28 height 10
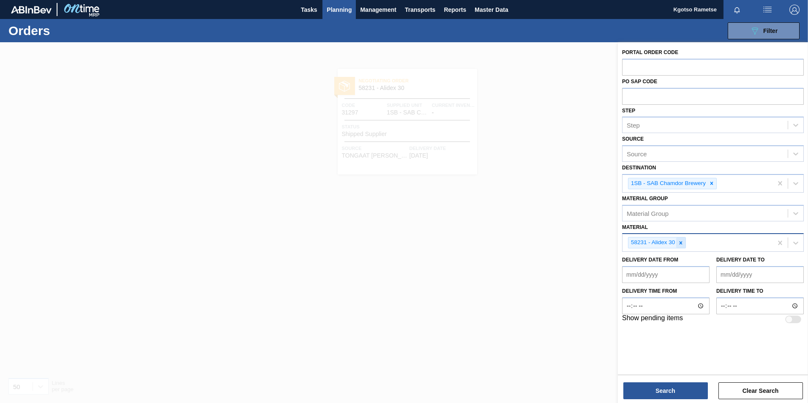
click at [684, 242] on div at bounding box center [680, 242] width 9 height 11
click at [711, 182] on icon at bounding box center [711, 183] width 3 height 3
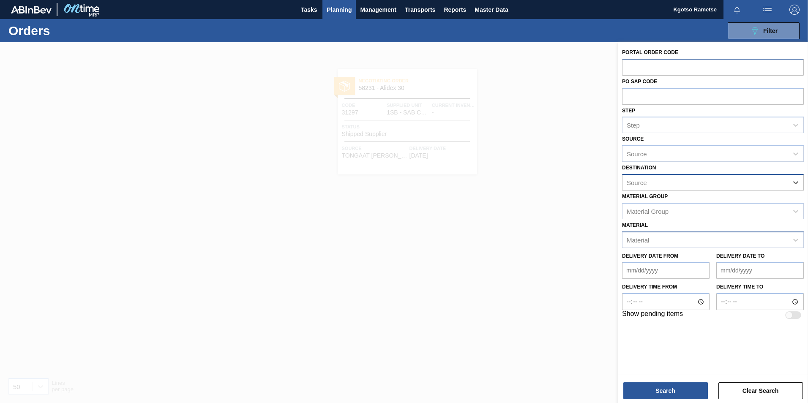
click at [630, 59] on input "text" at bounding box center [713, 67] width 182 height 16
paste input "31297"
type input "31297"
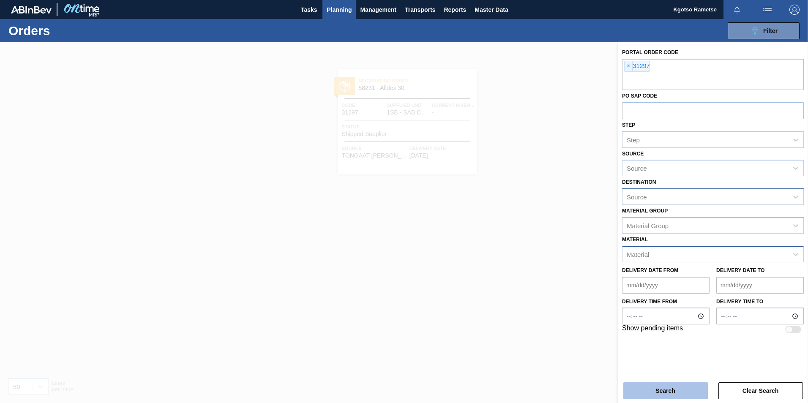
click at [659, 386] on button "Search" at bounding box center [665, 390] width 84 height 17
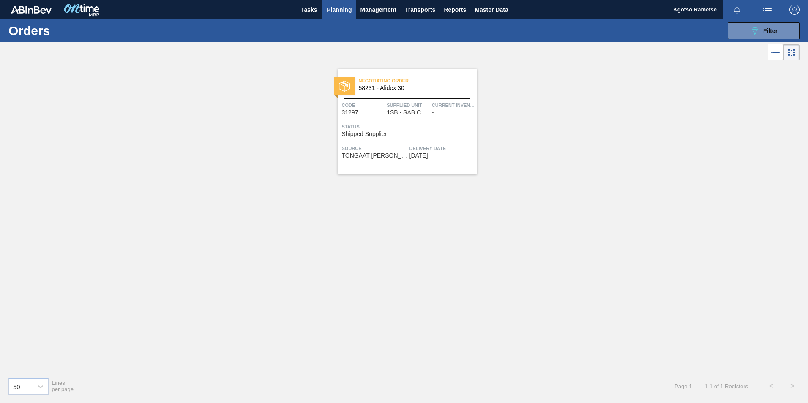
click at [433, 82] on span "Negotiating Order" at bounding box center [418, 80] width 118 height 8
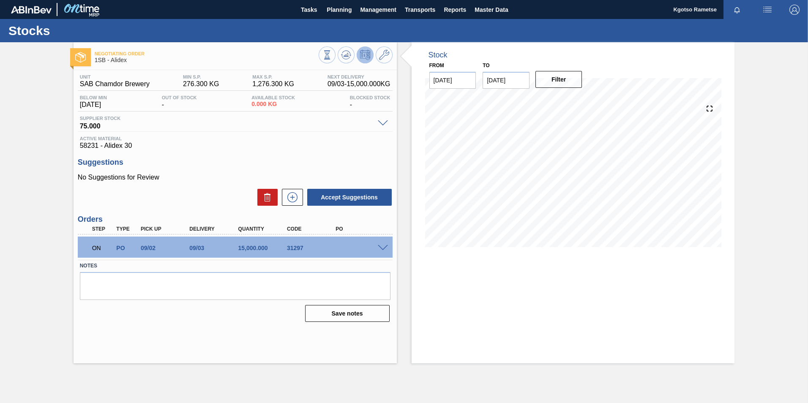
click at [383, 245] on span at bounding box center [383, 248] width 10 height 6
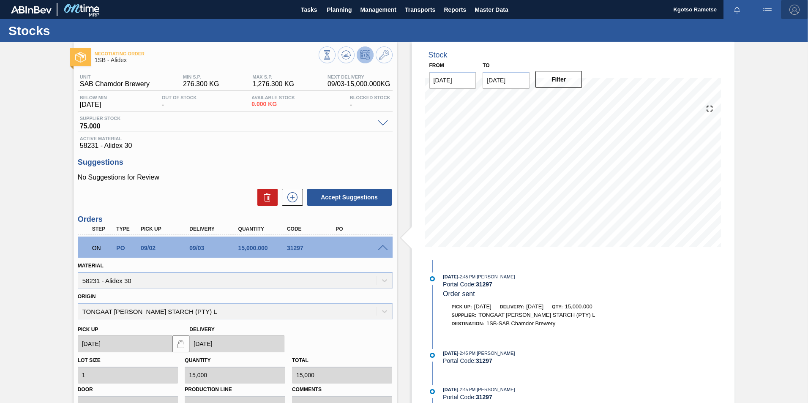
click at [798, 11] on span "button" at bounding box center [794, 10] width 20 height 10
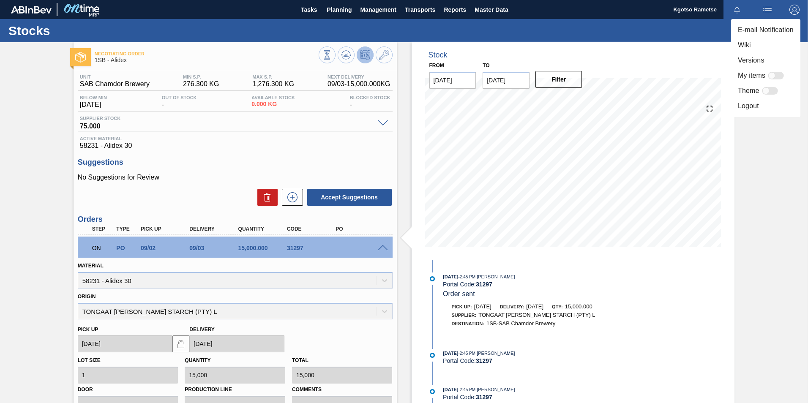
click at [754, 112] on li "Logout" at bounding box center [765, 105] width 69 height 15
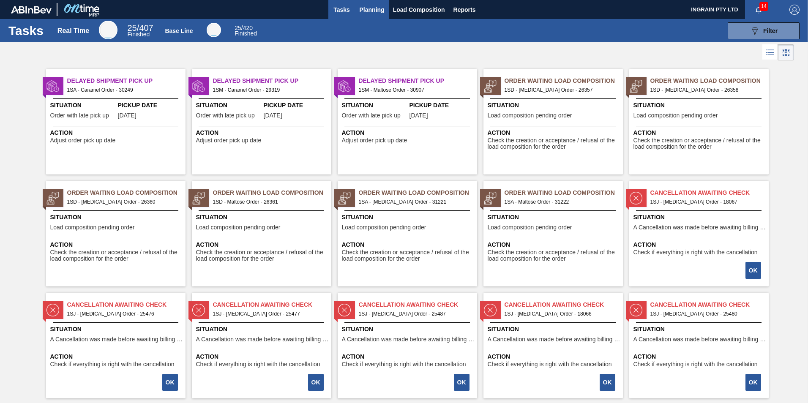
click at [369, 12] on span "Planning" at bounding box center [371, 10] width 25 height 10
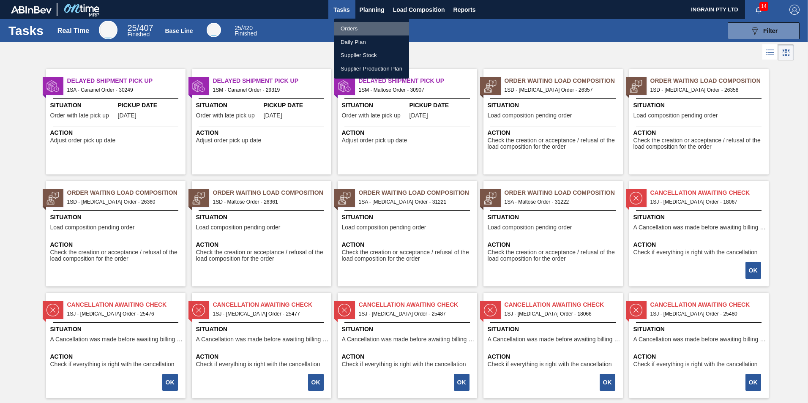
click at [357, 30] on li "Orders" at bounding box center [371, 29] width 75 height 14
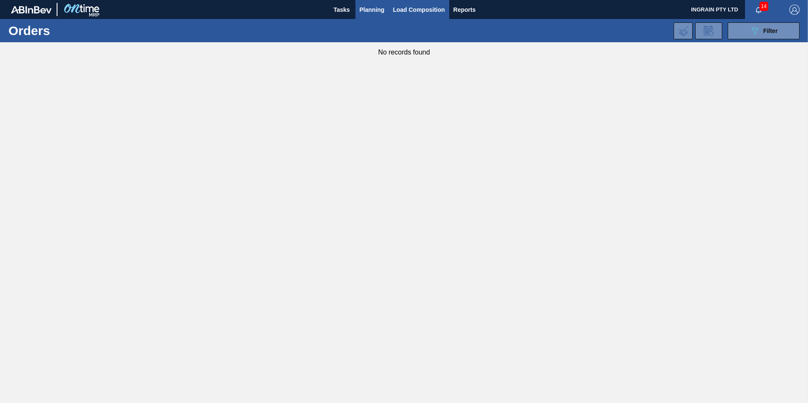
click at [400, 12] on span "Load Composition" at bounding box center [419, 10] width 52 height 10
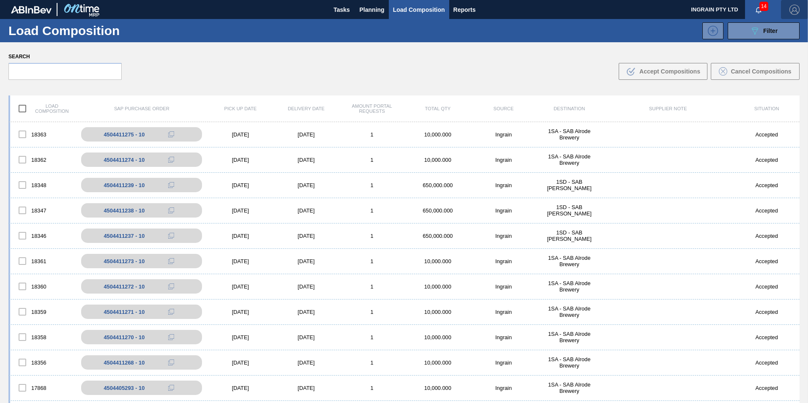
click at [790, 9] on img "button" at bounding box center [794, 10] width 10 height 10
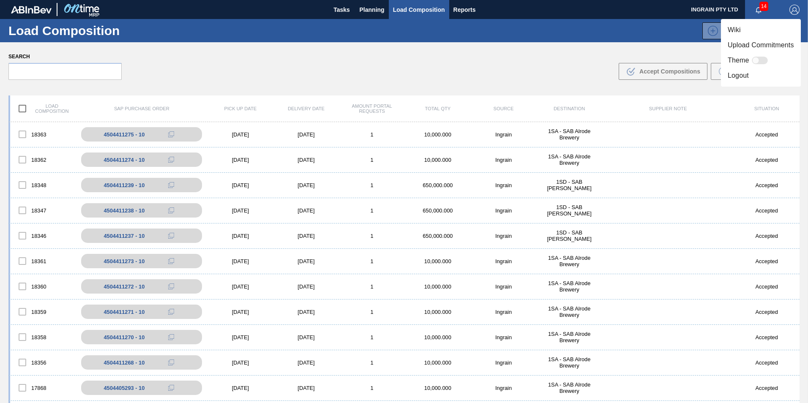
click at [745, 72] on li "Logout" at bounding box center [761, 75] width 80 height 15
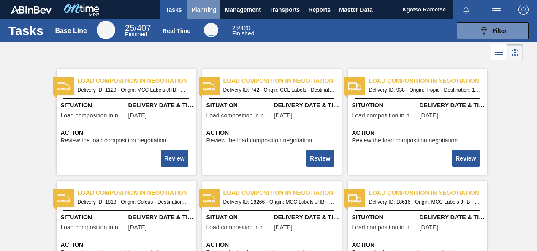
click at [205, 11] on span "Planning" at bounding box center [203, 10] width 25 height 10
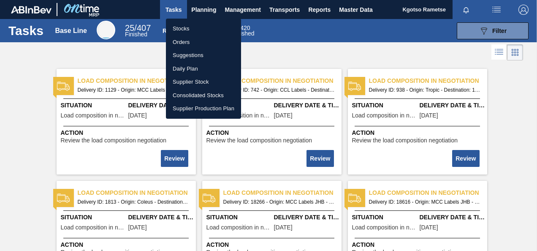
click at [197, 30] on li "Stocks" at bounding box center [203, 29] width 75 height 14
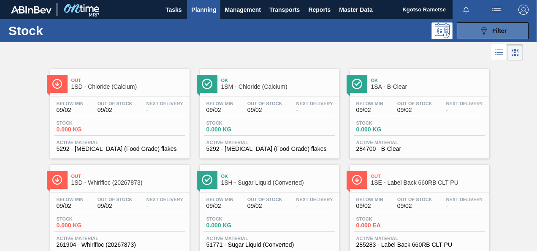
click at [469, 28] on button "089F7B8B-B2A5-4AFE-B5C0-19BA573D28AC Filter" at bounding box center [493, 30] width 72 height 17
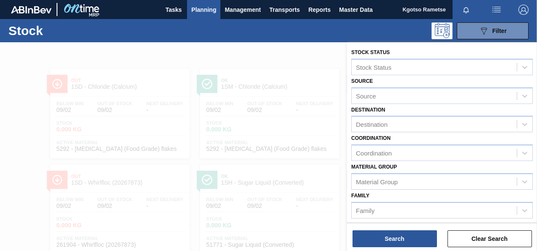
click at [401, 194] on div "Family Family" at bounding box center [442, 204] width 182 height 29
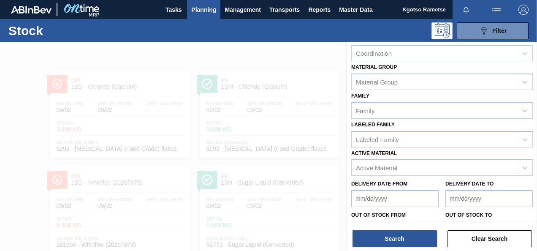
scroll to position [151, 0]
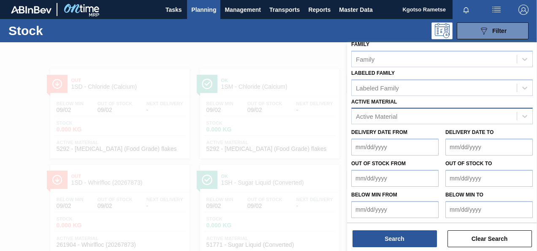
click at [391, 121] on div "Active Material" at bounding box center [434, 116] width 165 height 12
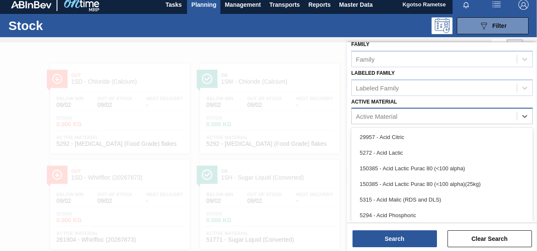
scroll to position [6, 0]
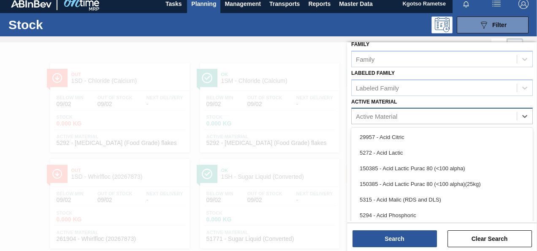
paste Material "279751"
type Material "279751"
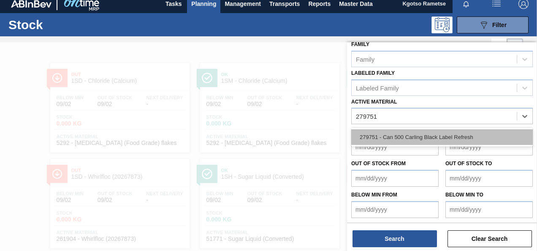
click at [384, 131] on div "279751 - Can 500 Carling Black Label Refresh" at bounding box center [442, 137] width 182 height 16
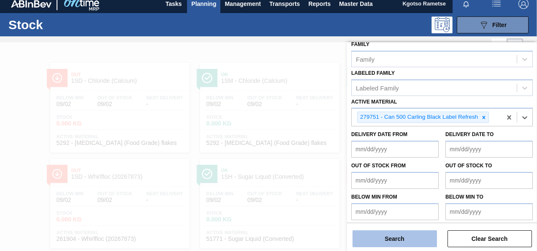
click at [387, 237] on button "Search" at bounding box center [395, 238] width 84 height 17
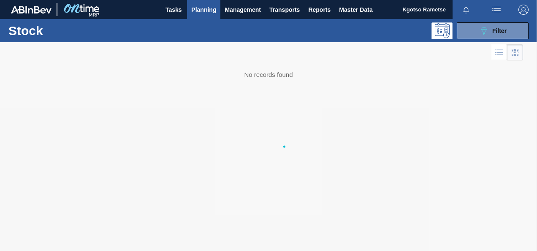
scroll to position [0, 0]
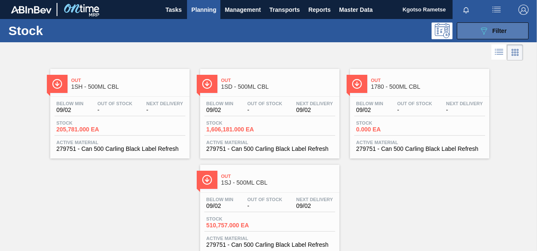
click at [488, 29] on div "089F7B8B-B2A5-4AFE-B5C0-19BA573D28AC Filter" at bounding box center [493, 31] width 28 height 10
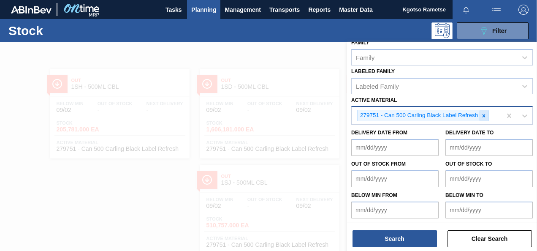
click at [484, 115] on icon at bounding box center [484, 115] width 3 height 3
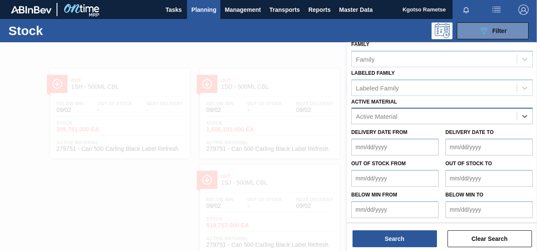
paste Material "283772"
type Material "283772"
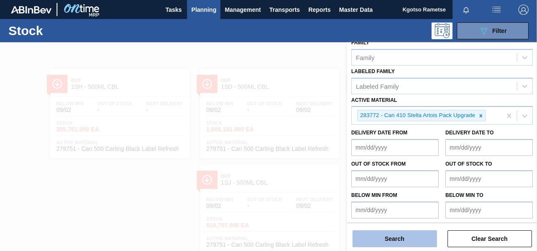
click at [406, 241] on button "Search" at bounding box center [395, 238] width 84 height 17
